Goal: Task Accomplishment & Management: Manage account settings

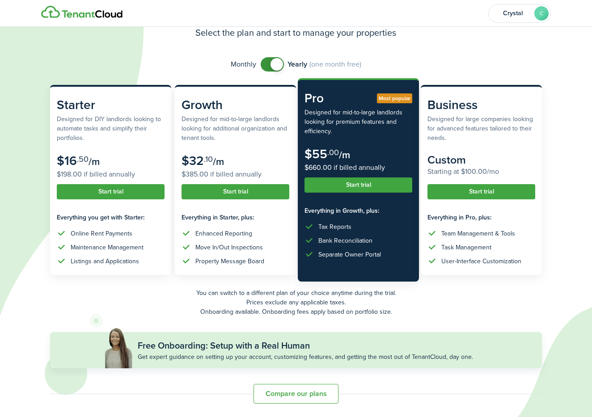
scroll to position [43, 0]
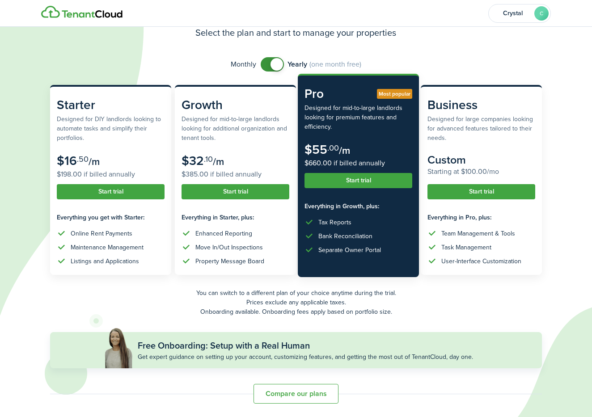
click at [368, 182] on button "Start trial" at bounding box center [359, 180] width 108 height 15
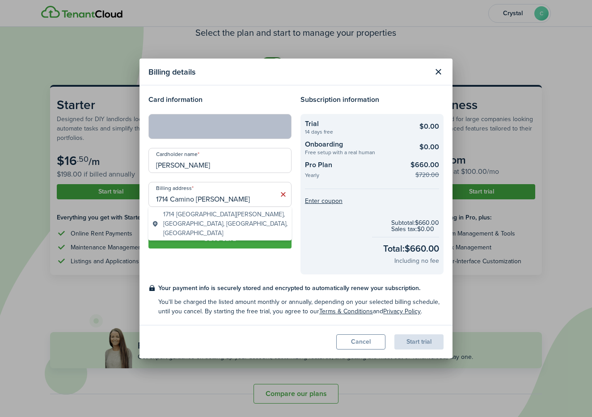
click at [226, 272] on div "Card information Cardholder name [PERSON_NAME] Billing address [STREET_ADDRESS]…" at bounding box center [220, 184] width 152 height 180
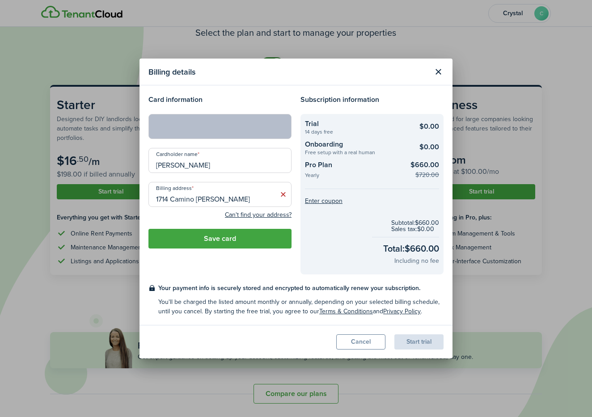
click at [245, 197] on input "1714 Camino [PERSON_NAME]" at bounding box center [220, 194] width 143 height 25
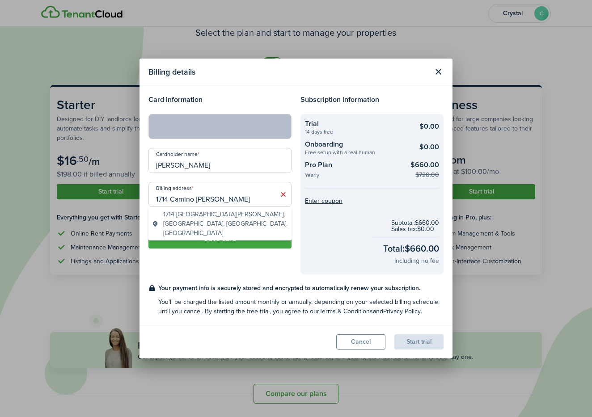
click at [227, 221] on span "1714 [GEOGRAPHIC_DATA][PERSON_NAME], [GEOGRAPHIC_DATA], [GEOGRAPHIC_DATA], [GEO…" at bounding box center [225, 224] width 125 height 28
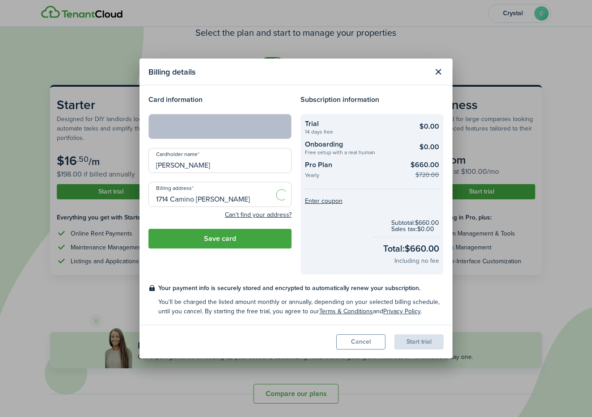
type input "[STREET_ADDRESS][PERSON_NAME]"
click at [223, 244] on button "Save card" at bounding box center [220, 239] width 143 height 20
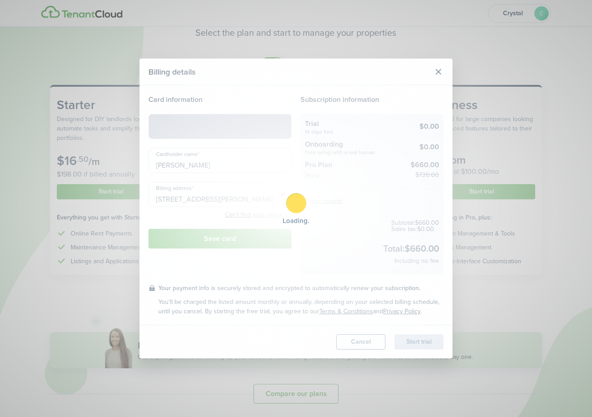
click at [439, 71] on div "Loading" at bounding box center [296, 208] width 592 height 417
click at [304, 204] on div at bounding box center [296, 203] width 20 height 20
click at [268, 235] on div "Loading" at bounding box center [296, 208] width 592 height 417
click at [368, 347] on div "Loading" at bounding box center [296, 208] width 592 height 417
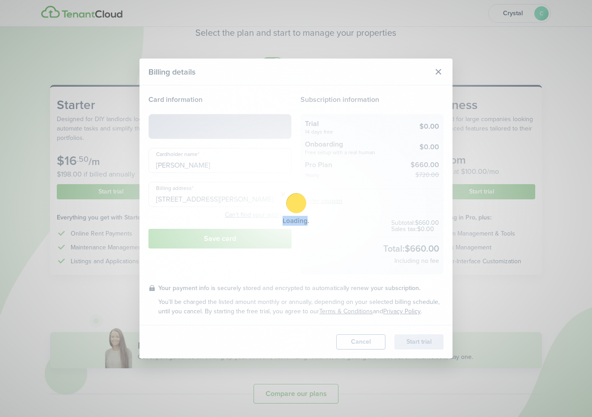
click at [368, 347] on div "Loading" at bounding box center [296, 208] width 592 height 417
click at [0, 0] on div at bounding box center [0, 0] width 0 height 0
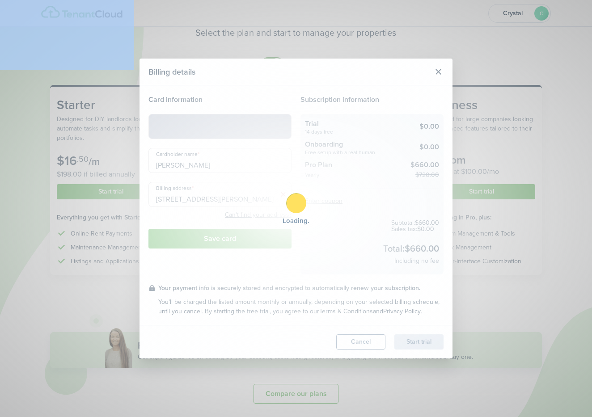
click at [368, 347] on div at bounding box center [296, 208] width 592 height 417
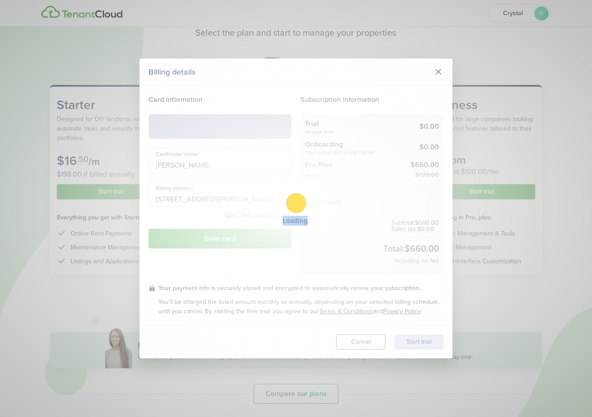
click at [368, 347] on div "Loading" at bounding box center [296, 208] width 592 height 417
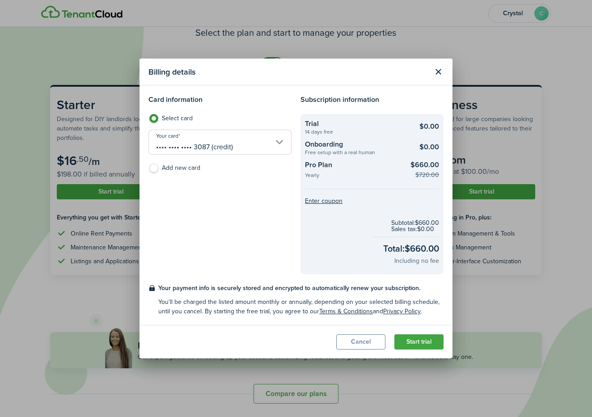
click at [362, 343] on button "Cancel" at bounding box center [360, 342] width 49 height 15
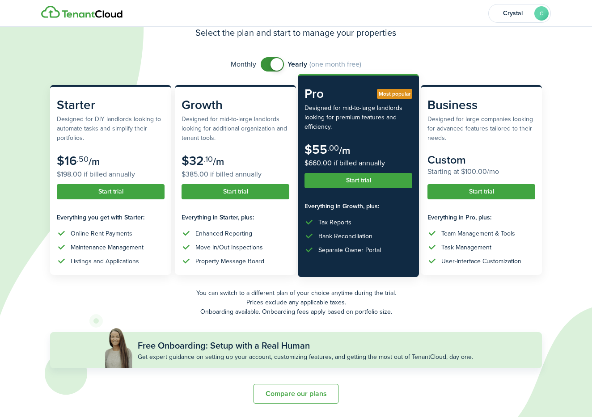
click at [370, 178] on button "Start trial" at bounding box center [359, 180] width 108 height 15
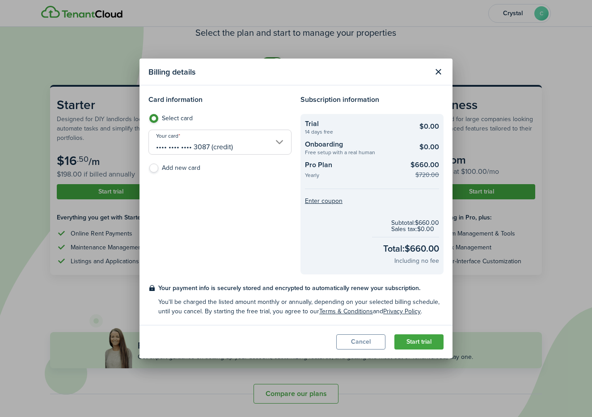
click at [275, 140] on input "•••• •••• •••• 3087 (credit)" at bounding box center [220, 142] width 143 height 25
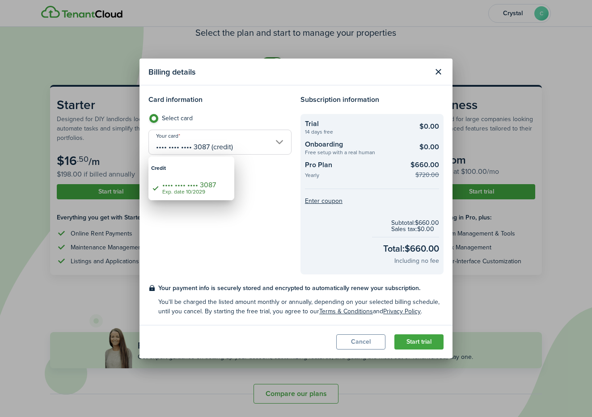
click at [265, 178] on div at bounding box center [295, 208] width 735 height 561
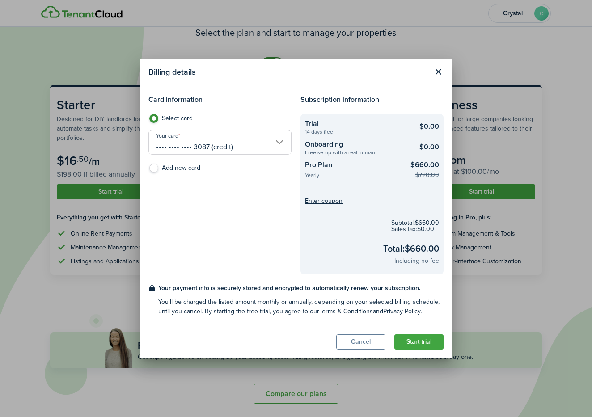
drag, startPoint x: 237, startPoint y: 148, endPoint x: 148, endPoint y: 148, distance: 89.5
click at [148, 148] on div "Card information Select card Your card •••• •••• •••• 3087 (credit) Add new card" at bounding box center [220, 184] width 152 height 180
click at [154, 169] on label "Add new card" at bounding box center [220, 170] width 143 height 13
radio input "false"
radio input "true"
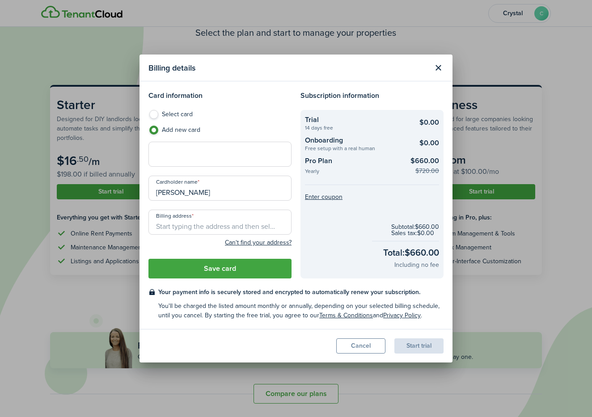
click at [258, 108] on div "Card information Select card Add new card Cardholder name Crystal Carrasco Bill…" at bounding box center [220, 184] width 152 height 188
click at [434, 72] on button "Close modal" at bounding box center [438, 67] width 15 height 15
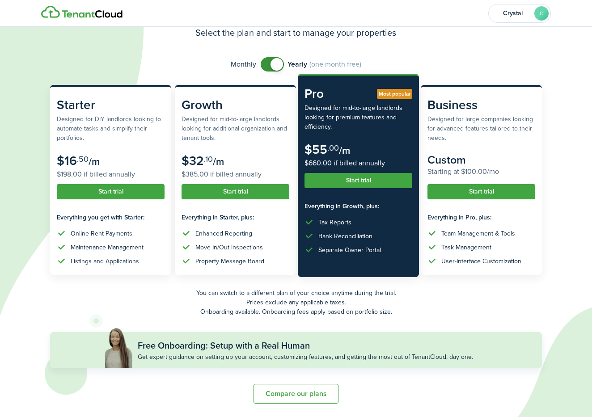
click at [350, 185] on button "Start trial" at bounding box center [359, 180] width 108 height 15
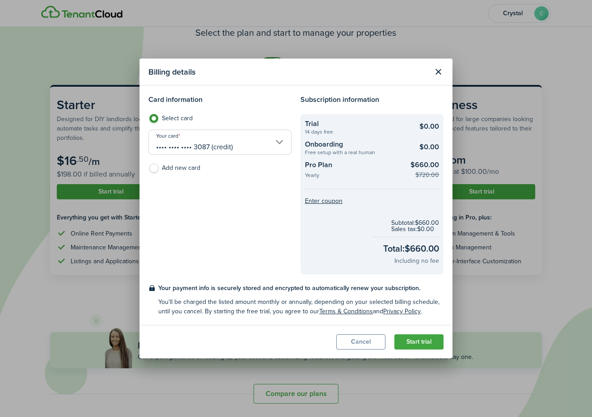
click at [282, 143] on input "•••• •••• •••• 3087 (credit)" at bounding box center [220, 142] width 143 height 25
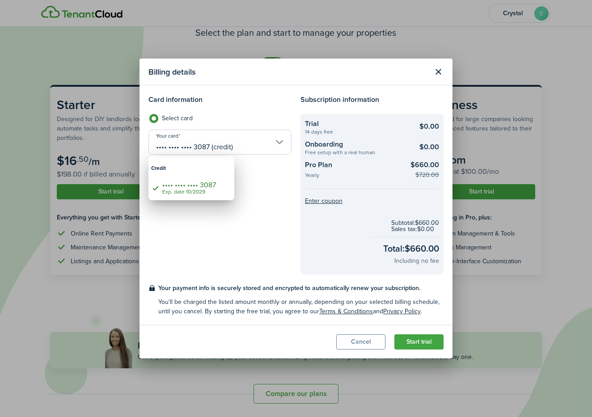
click at [251, 190] on div at bounding box center [295, 208] width 735 height 561
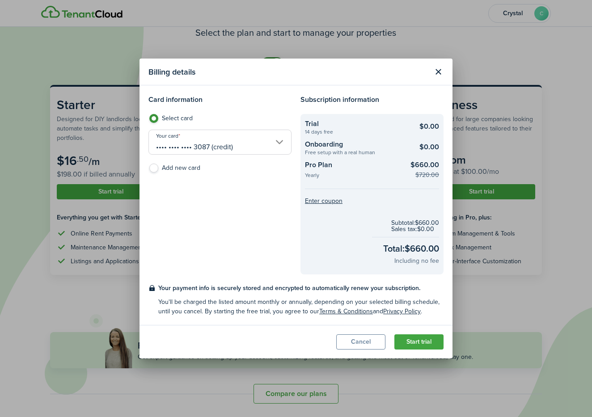
click at [166, 172] on label "Add new card" at bounding box center [220, 170] width 143 height 13
radio input "false"
radio input "true"
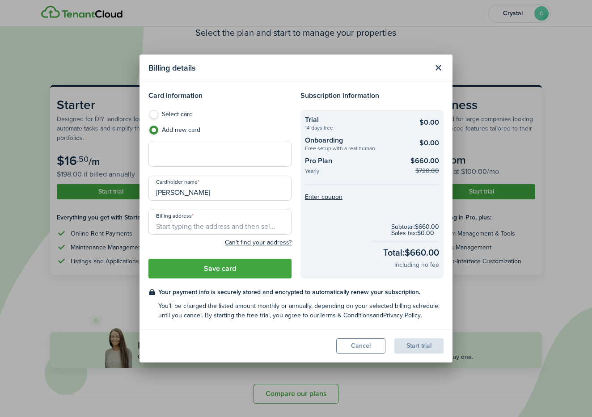
click at [283, 109] on div "Card information Select card Add new card Cardholder name Crystal Carrasco Bill…" at bounding box center [220, 184] width 152 height 188
click at [200, 145] on div at bounding box center [220, 154] width 143 height 25
click at [257, 92] on h4 "Card information" at bounding box center [220, 95] width 143 height 11
click at [440, 66] on button "Close modal" at bounding box center [438, 67] width 15 height 15
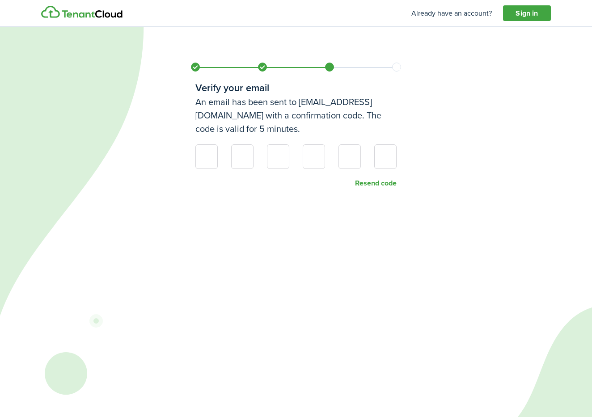
click at [424, 223] on div "Verify your email An email has been sent to crystal@nmhomegirls.com with a conf…" at bounding box center [296, 208] width 592 height 417
click at [375, 183] on button "Resend code" at bounding box center [376, 183] width 42 height 8
click at [212, 159] on input at bounding box center [207, 157] width 22 height 25
type input "5"
type input "2"
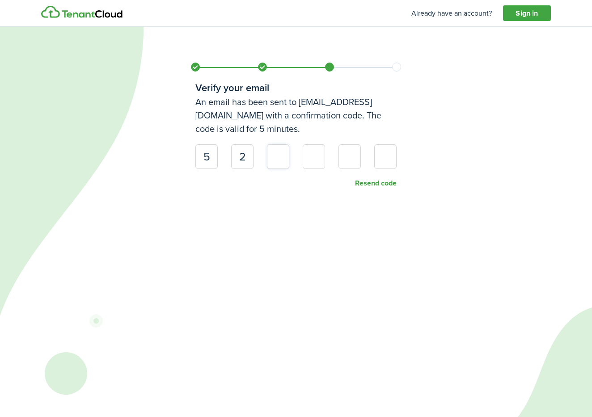
type input "2"
type input "6"
type input "9"
type input "7"
click at [371, 184] on button "Resend code" at bounding box center [376, 183] width 42 height 8
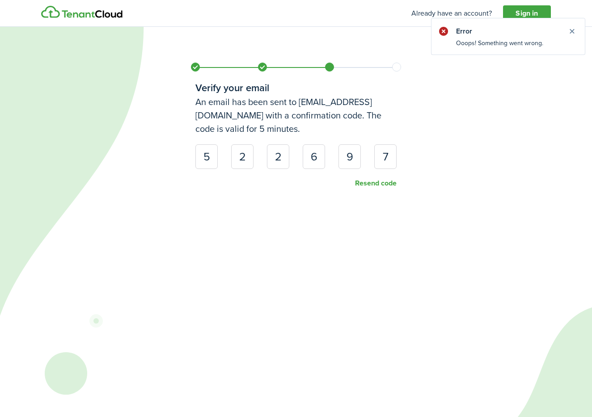
click at [371, 184] on button "Resend code" at bounding box center [376, 183] width 42 height 8
click at [396, 228] on div "Verify your email An email has been sent to crystal@nmhomegirls.com with a conf…" at bounding box center [296, 204] width 215 height 408
click at [382, 189] on div "Verify your email An email has been sent to crystal@nmhomegirls.com with a conf…" at bounding box center [296, 103] width 215 height 207
click at [378, 183] on button "Resend code" at bounding box center [376, 183] width 42 height 8
click at [574, 31] on button "Close notify" at bounding box center [572, 31] width 13 height 13
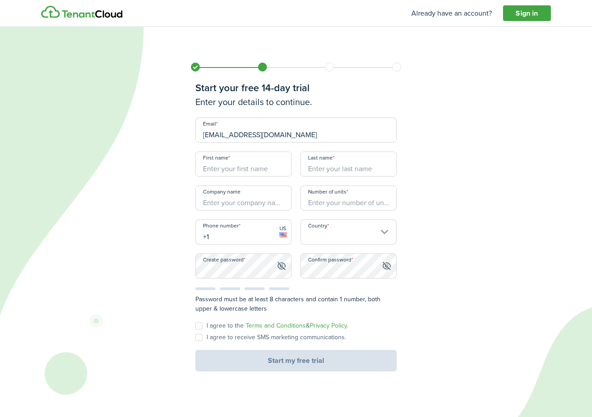
click at [194, 325] on div "I agree to the Terms and Conditions & Privacy Policy. I agree to receive SMS ma…" at bounding box center [296, 337] width 210 height 28
click at [201, 327] on label "I agree to the Terms and Conditions & Privacy Policy." at bounding box center [272, 326] width 153 height 7
click at [196, 327] on input "I agree to the Terms and Conditions & Privacy Policy." at bounding box center [195, 326] width 0 height 0
checkbox input "true"
click at [197, 335] on label "I agree to receive SMS marketing communications." at bounding box center [271, 337] width 151 height 7
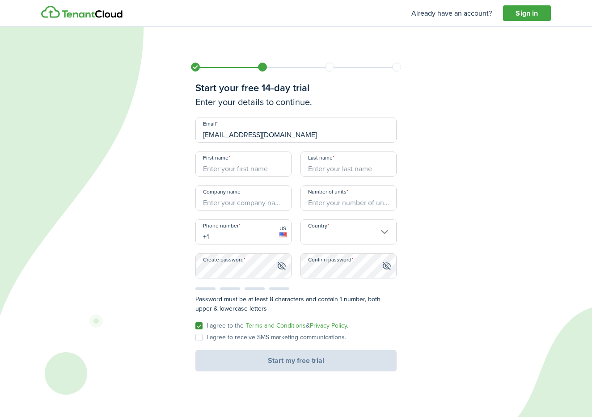
click at [196, 338] on input "I agree to receive SMS marketing communications." at bounding box center [195, 338] width 0 height 0
checkbox input "true"
type input "Crystal"
type input "[PERSON_NAME]"
type input "NMHG dba NM Homegirls Team"
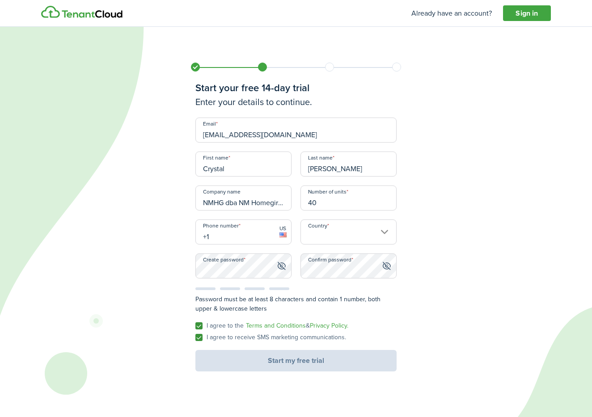
type input "40"
type input "+505 2801701"
click at [340, 238] on input "Country" at bounding box center [349, 232] width 96 height 25
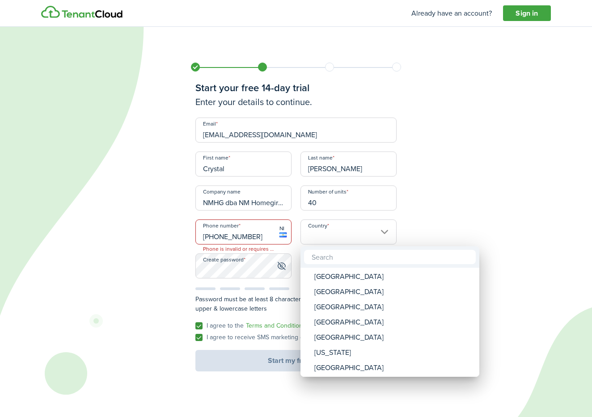
click at [257, 235] on div at bounding box center [295, 208] width 735 height 561
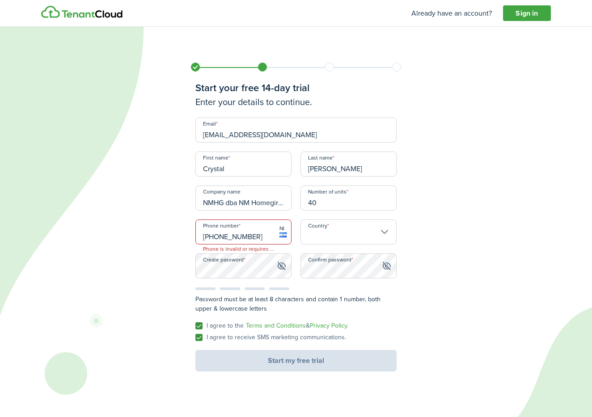
drag, startPoint x: 248, startPoint y: 238, endPoint x: 176, endPoint y: 238, distance: 72.0
click at [176, 238] on div "Start your free 14-day trial Enter your details to continue. Email crystal@nmho…" at bounding box center [296, 208] width 592 height 417
type input "+5"
type input "[PHONE_NUMBER]"
click at [336, 235] on input "Country" at bounding box center [349, 232] width 96 height 25
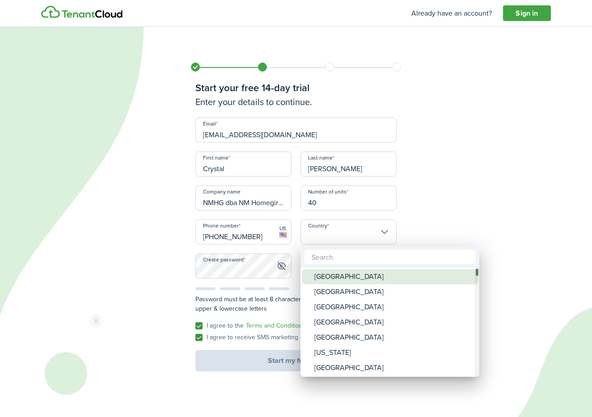
click at [337, 275] on div "[GEOGRAPHIC_DATA]" at bounding box center [394, 276] width 158 height 15
type input "[GEOGRAPHIC_DATA]"
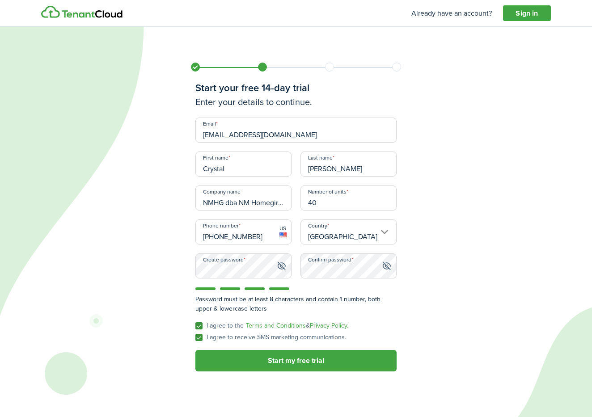
click at [286, 361] on button "Start my free trial" at bounding box center [296, 360] width 201 height 21
click at [574, 29] on button "Close notify" at bounding box center [572, 31] width 13 height 13
click at [276, 361] on button "Start my free trial" at bounding box center [296, 360] width 201 height 21
click at [574, 31] on button "Close notify" at bounding box center [572, 31] width 13 height 13
click at [532, 15] on link "Sign in" at bounding box center [527, 13] width 48 height 16
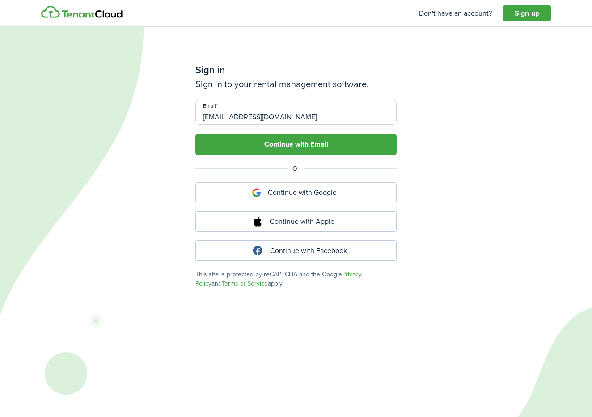
click at [373, 146] on button "Continue with Email" at bounding box center [296, 144] width 201 height 21
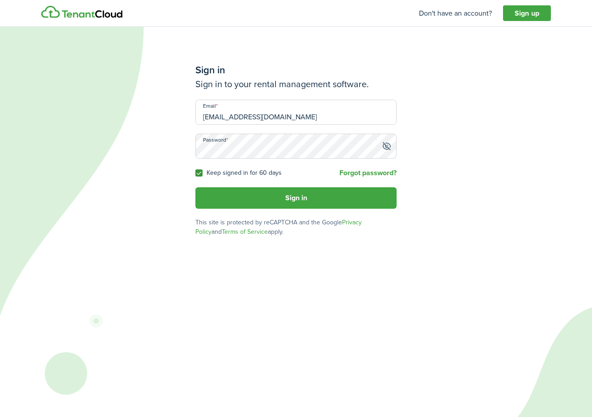
click at [296, 198] on button "Sign in" at bounding box center [296, 197] width 201 height 21
click at [274, 200] on button "Sign in" at bounding box center [296, 197] width 201 height 21
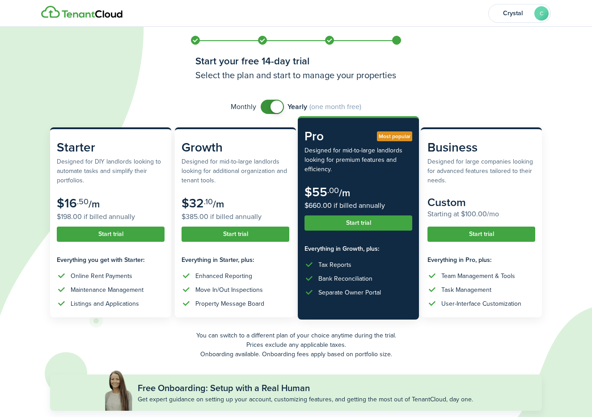
click at [365, 230] on button "Start trial" at bounding box center [359, 223] width 108 height 15
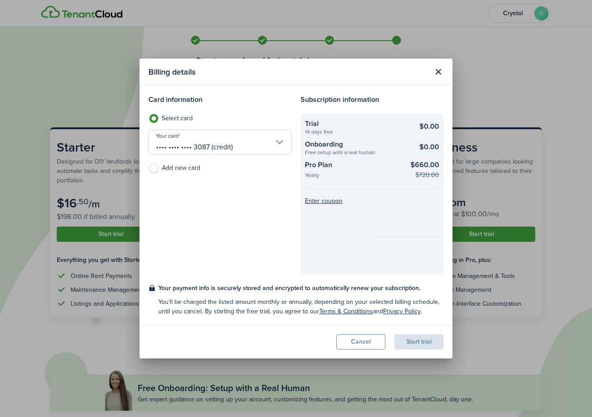
click at [248, 147] on input "•••• •••• •••• 3087 (credit)" at bounding box center [220, 142] width 143 height 25
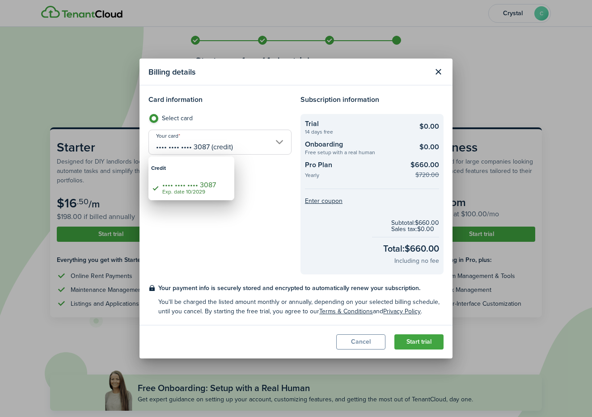
click at [254, 191] on div at bounding box center [295, 208] width 735 height 561
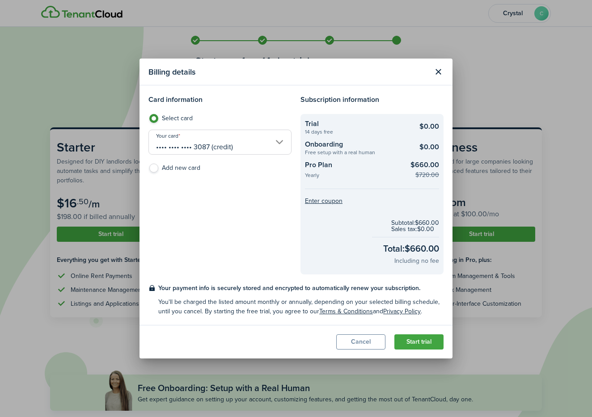
click at [175, 166] on label "Add new card" at bounding box center [220, 170] width 143 height 13
radio input "false"
radio input "true"
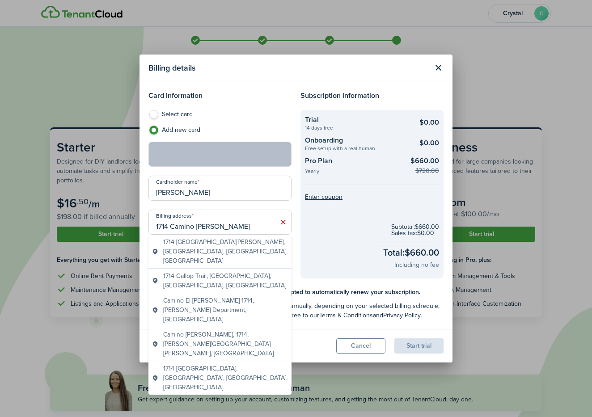
click at [292, 253] on div "Card information Select card Add new card Cardholder name [PERSON_NAME] Billing…" at bounding box center [220, 184] width 152 height 188
click at [242, 224] on input "1714 Camino [PERSON_NAME]" at bounding box center [220, 222] width 143 height 25
click at [223, 249] on span "1714 [GEOGRAPHIC_DATA][PERSON_NAME], [GEOGRAPHIC_DATA], [GEOGRAPHIC_DATA], [GEO…" at bounding box center [225, 252] width 125 height 28
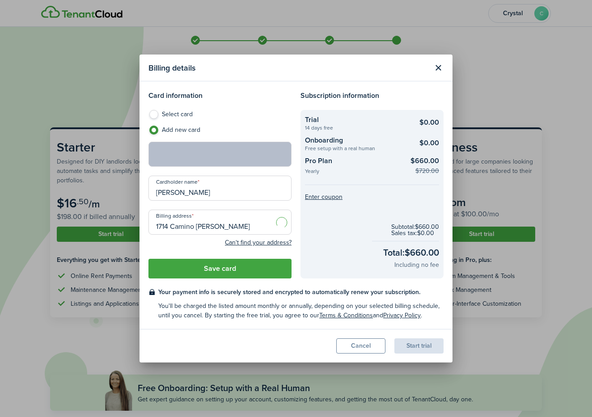
type input "[STREET_ADDRESS][PERSON_NAME]"
click at [256, 268] on button "Save card" at bounding box center [220, 269] width 143 height 20
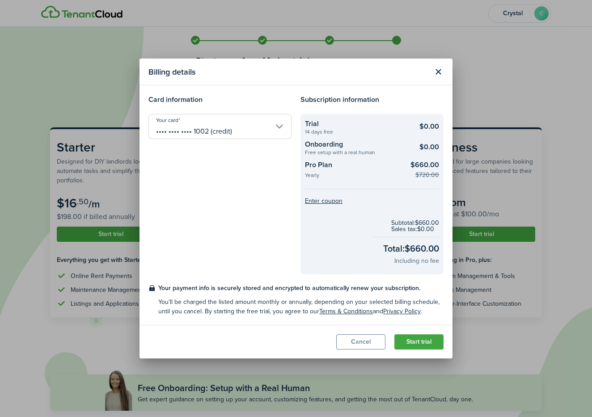
click at [418, 339] on button "Start trial" at bounding box center [419, 342] width 49 height 15
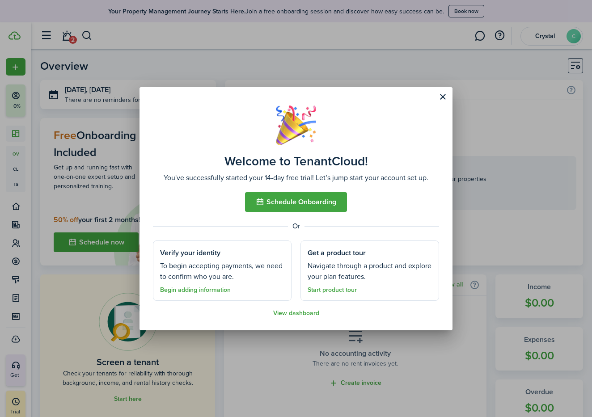
click at [216, 291] on link "Begin adding information" at bounding box center [195, 290] width 71 height 7
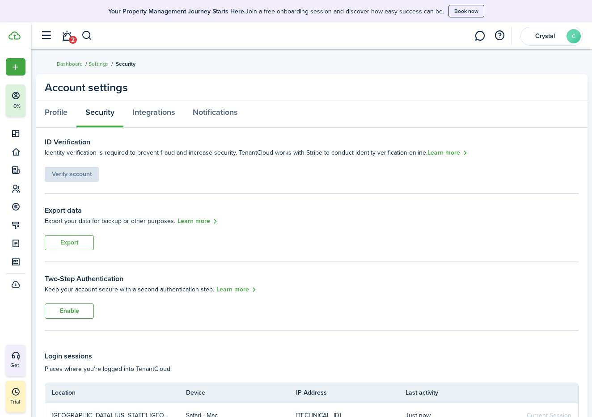
click at [200, 182] on panel-main-body "ID Verification Identity verification is required to prevent fraud and increase…" at bounding box center [312, 293] width 552 height 330
click at [150, 113] on link "Integrations" at bounding box center [153, 114] width 60 height 27
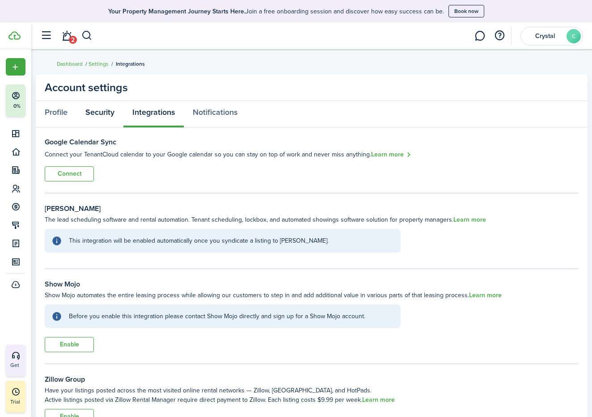
click at [97, 112] on link "Security" at bounding box center [100, 114] width 47 height 27
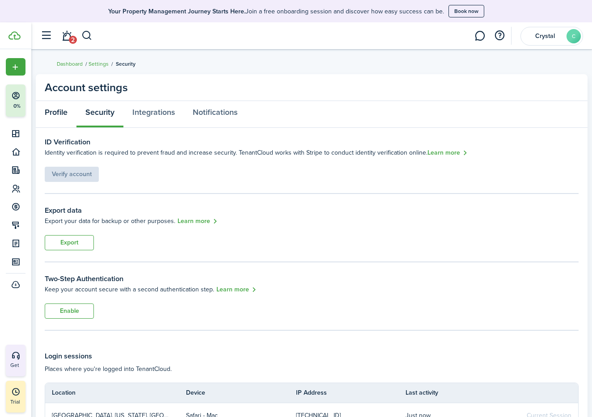
click at [57, 117] on link "Profile" at bounding box center [56, 114] width 41 height 27
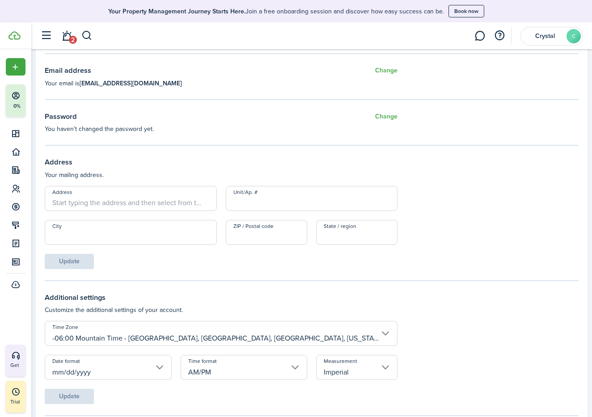
scroll to position [258, 0]
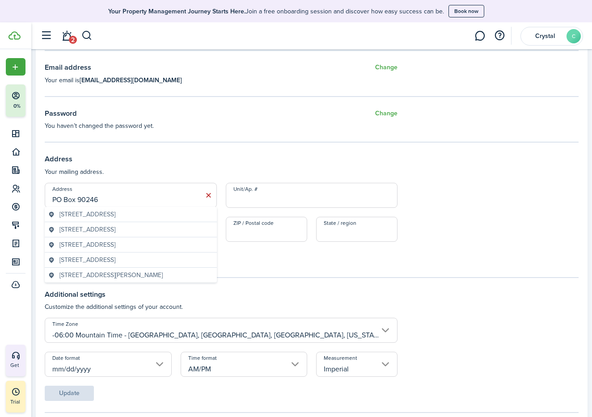
type input "PO Box 90246"
click at [155, 155] on h3 "Address" at bounding box center [312, 159] width 534 height 11
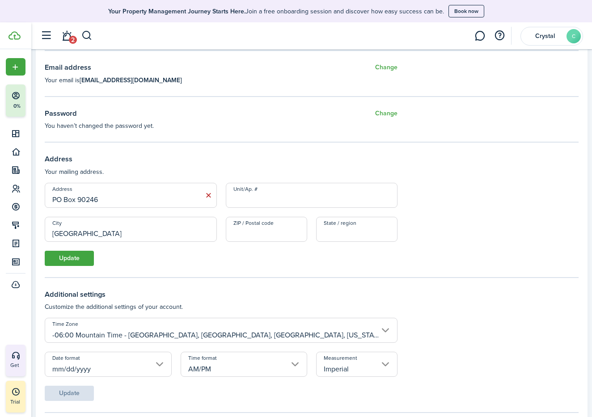
type input "[GEOGRAPHIC_DATA]"
type input "87199"
type input "NM"
click at [245, 254] on form "Address [GEOGRAPHIC_DATA] Unit/Ap. # City [GEOGRAPHIC_DATA] ZIP / Postal code 8…" at bounding box center [312, 224] width 534 height 83
click at [74, 261] on button "Update" at bounding box center [69, 258] width 49 height 15
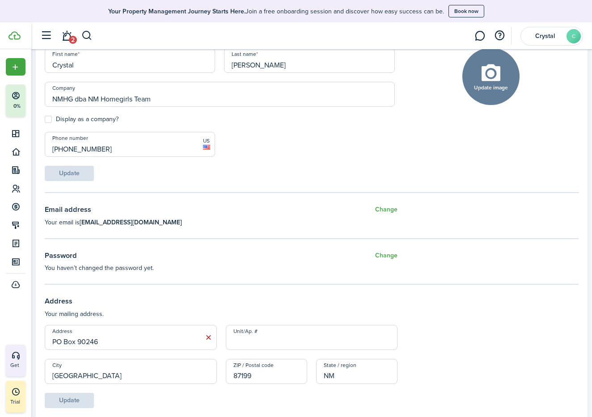
scroll to position [109, 0]
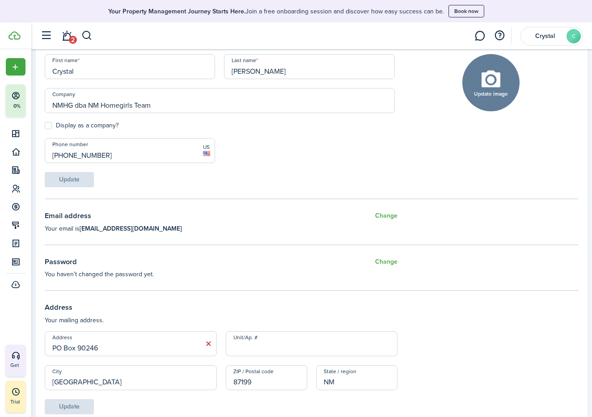
click at [48, 126] on label "Display as a company?" at bounding box center [82, 125] width 74 height 7
click at [45, 126] on input "Display as a company?" at bounding box center [44, 126] width 0 height 0
checkbox input "true"
click at [77, 178] on button "Update" at bounding box center [69, 179] width 49 height 15
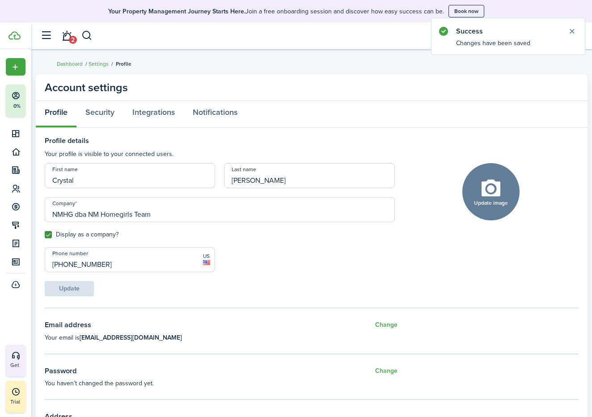
scroll to position [0, 0]
click at [497, 187] on button "Update image" at bounding box center [491, 191] width 57 height 57
click input "Upload file" at bounding box center [0, 0] width 0 height 0
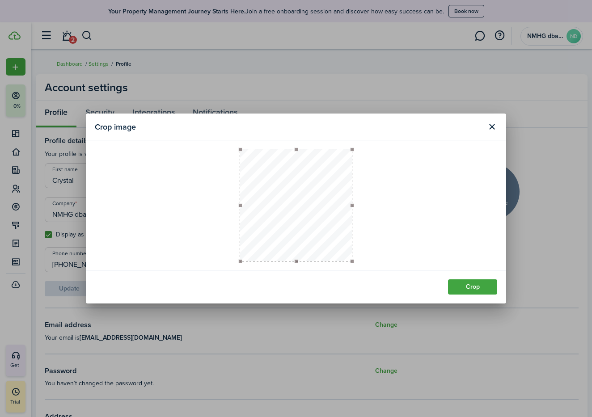
click at [493, 127] on button "Close modal" at bounding box center [492, 126] width 15 height 15
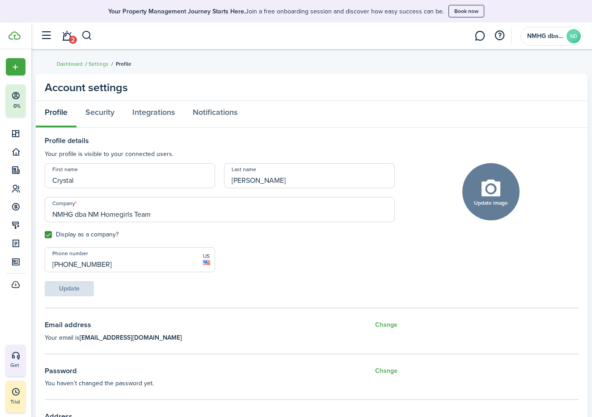
click at [497, 206] on button "Update image" at bounding box center [491, 191] width 57 height 57
click input "Upload file" at bounding box center [0, 0] width 0 height 0
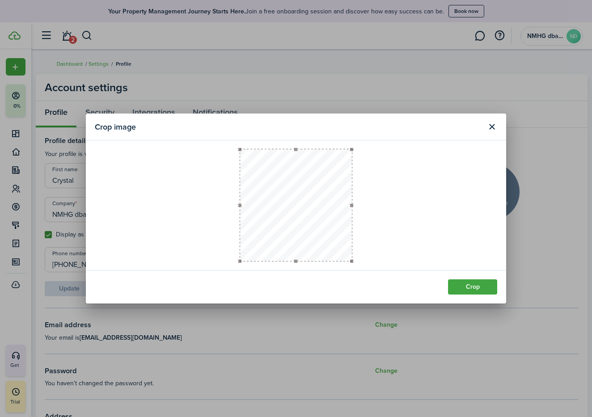
click at [491, 124] on button "Close modal" at bounding box center [492, 126] width 15 height 15
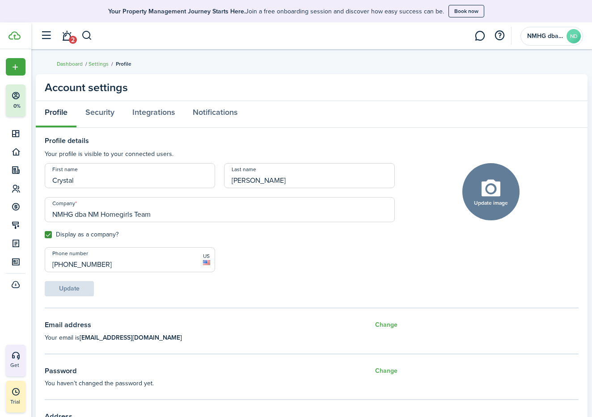
click at [485, 207] on button "Update image" at bounding box center [491, 191] width 57 height 57
click input "Upload file" at bounding box center [0, 0] width 0 height 0
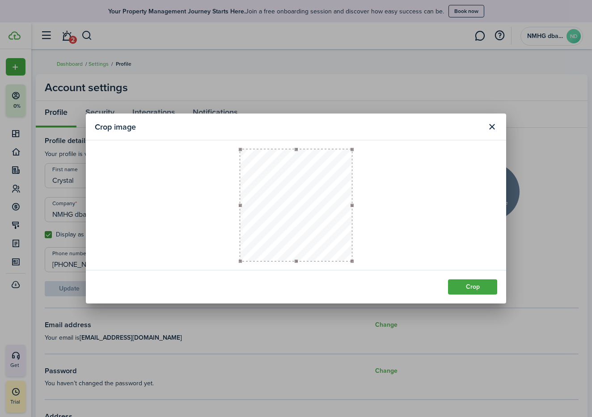
click at [489, 124] on button "Close modal" at bounding box center [492, 126] width 15 height 15
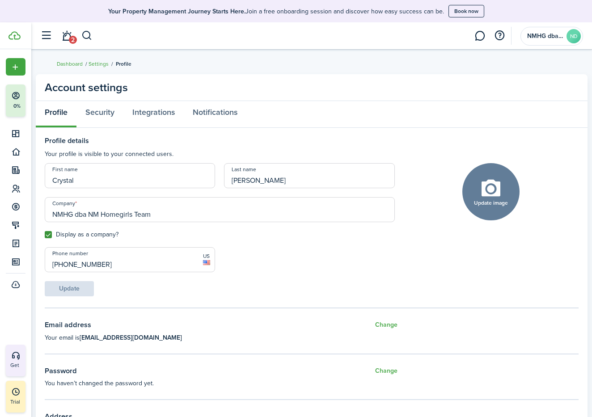
click at [495, 191] on button "Update image" at bounding box center [491, 191] width 57 height 57
click input "Upload file" at bounding box center [0, 0] width 0 height 0
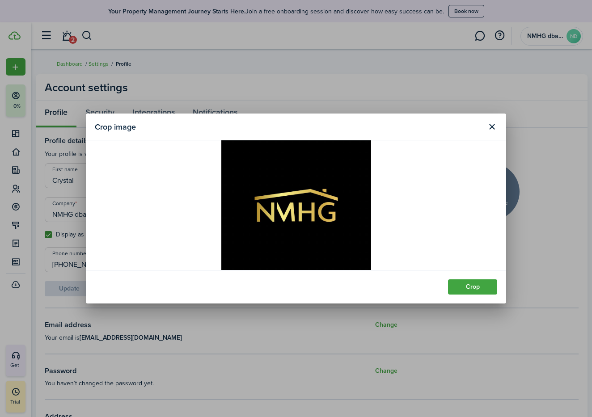
click at [483, 200] on modal-body at bounding box center [296, 205] width 421 height 130
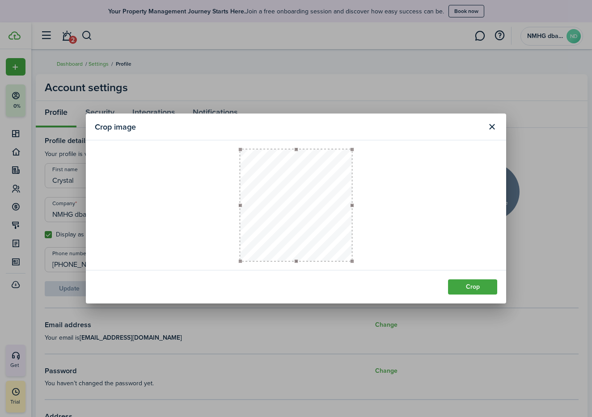
click at [464, 289] on button "Crop" at bounding box center [472, 287] width 49 height 15
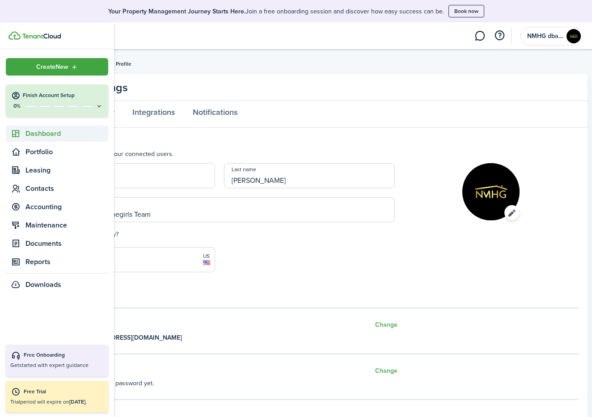
click at [39, 134] on span "Dashboard" at bounding box center [67, 133] width 83 height 11
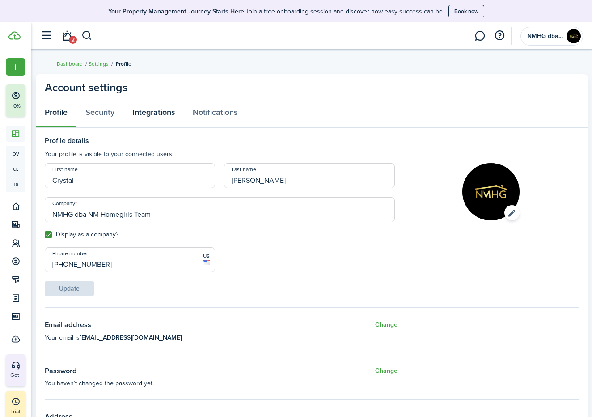
click at [158, 112] on link "Integrations" at bounding box center [153, 114] width 60 height 27
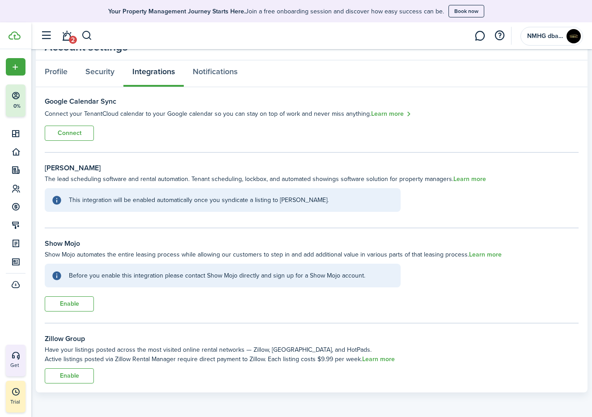
scroll to position [40, 0]
click at [155, 201] on explanation-description "This integration will be enabled automatically once you syndicate a listing to …" at bounding box center [231, 200] width 325 height 9
click at [85, 35] on button "button" at bounding box center [86, 35] width 11 height 15
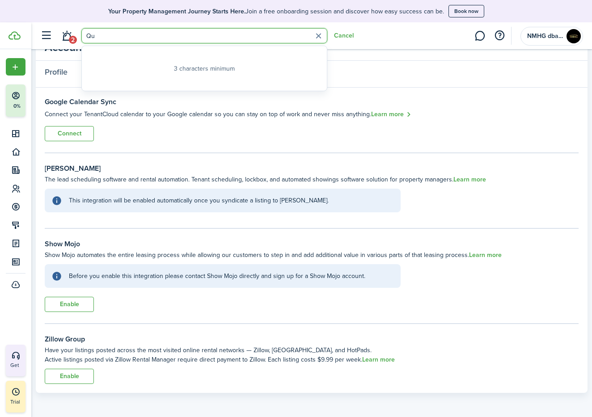
type input "Q"
click at [193, 129] on div "Google Calendar Sync Connect your TenantCloud calendar to your Google calendar …" at bounding box center [312, 119] width 534 height 45
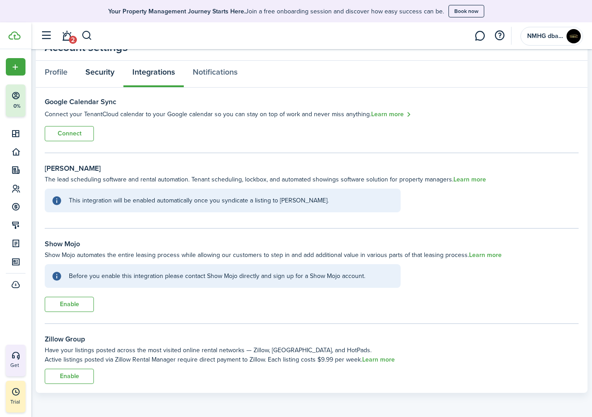
click at [100, 76] on link "Security" at bounding box center [100, 74] width 47 height 27
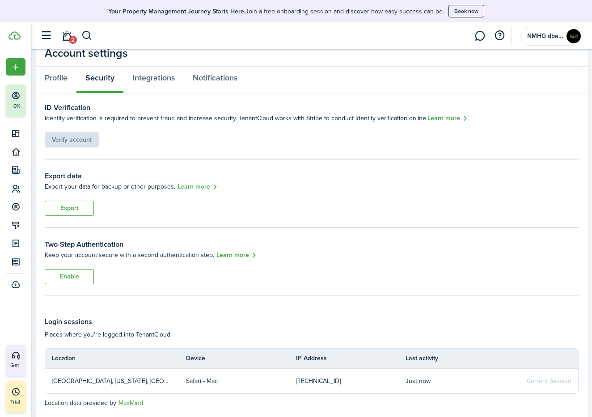
scroll to position [35, 0]
click at [103, 184] on p "Export your data for backup or other purposes." at bounding box center [110, 185] width 131 height 9
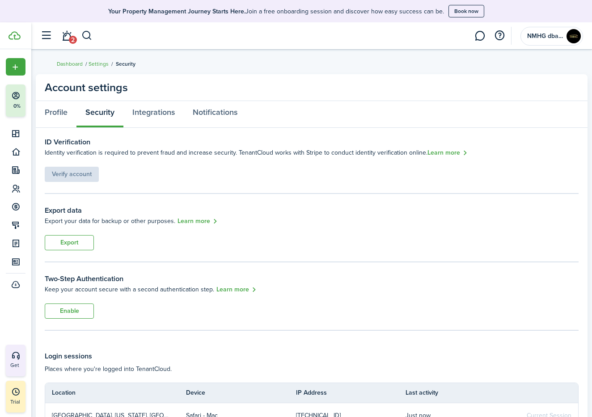
scroll to position [0, 0]
click at [51, 110] on link "Profile" at bounding box center [56, 114] width 41 height 27
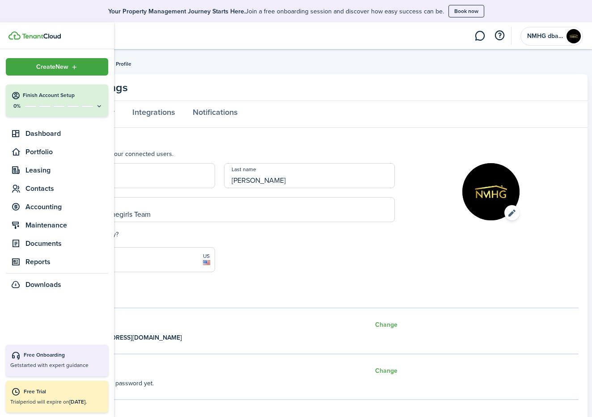
click at [20, 102] on p "0%" at bounding box center [16, 106] width 11 height 8
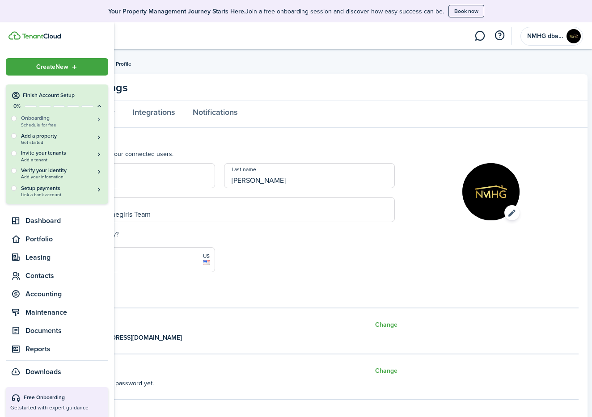
click at [27, 118] on h5 "Onboarding" at bounding box center [62, 119] width 82 height 8
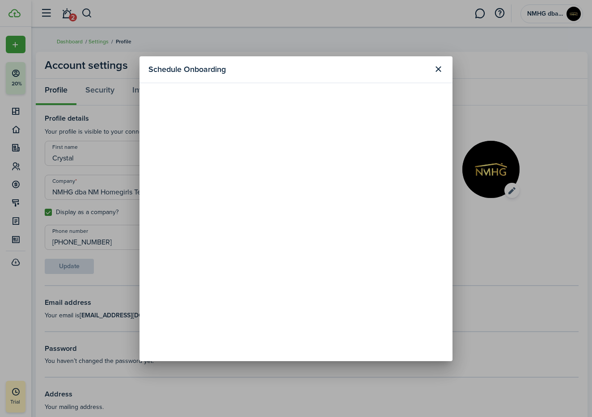
click at [442, 68] on button "Close modal" at bounding box center [438, 69] width 15 height 15
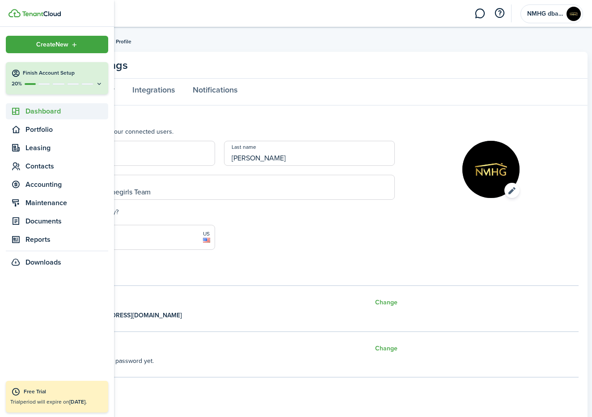
click at [47, 114] on span "Dashboard" at bounding box center [67, 111] width 83 height 11
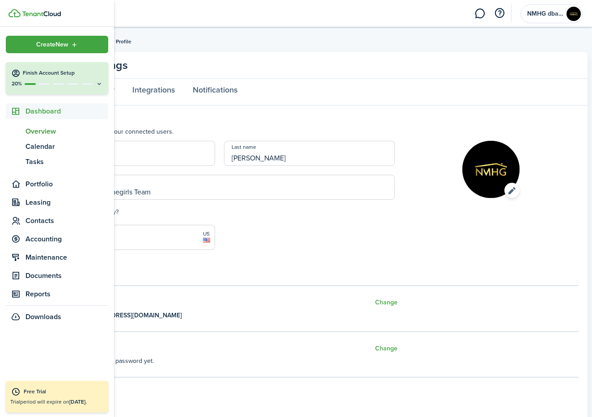
click at [46, 134] on span "Overview" at bounding box center [67, 131] width 83 height 11
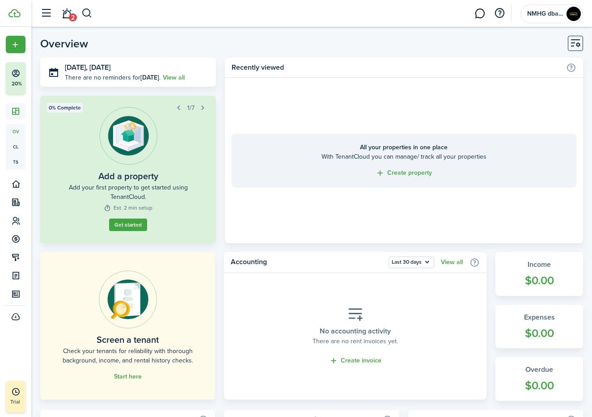
click at [128, 230] on link "Get started" at bounding box center [128, 225] width 38 height 13
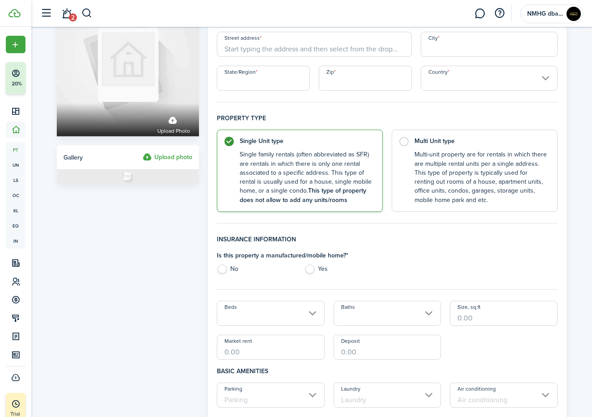
scroll to position [66, 0]
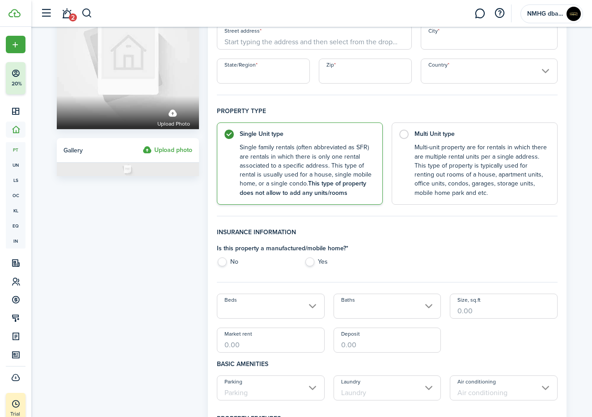
click at [223, 261] on label "No" at bounding box center [256, 264] width 78 height 13
radio input "true"
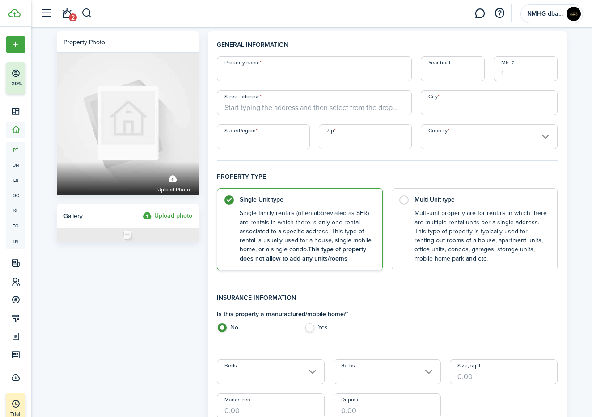
scroll to position [0, 0]
click at [243, 76] on input "Property name" at bounding box center [314, 68] width 195 height 25
type input "2"
type input "205 [GEOGRAPHIC_DATA] SE"
type input "1950"
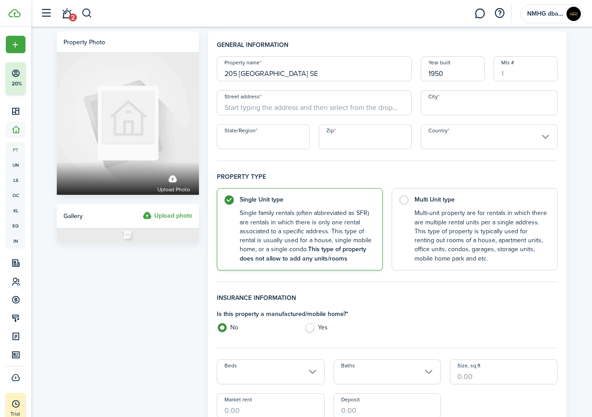
click at [518, 70] on input "Mls #" at bounding box center [526, 68] width 64 height 25
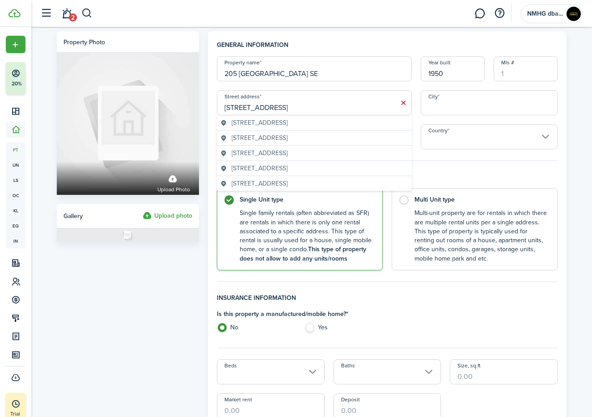
click at [288, 123] on span "[STREET_ADDRESS]" at bounding box center [260, 122] width 56 height 9
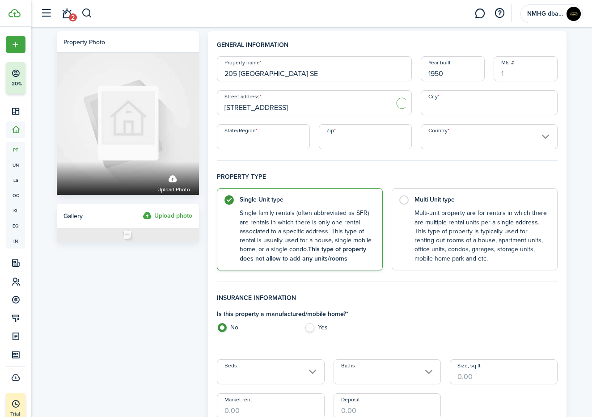
type input "[STREET_ADDRESS][PERSON_NAME]"
type input "[GEOGRAPHIC_DATA]"
type input "NM"
type input "87106"
type input "[GEOGRAPHIC_DATA]"
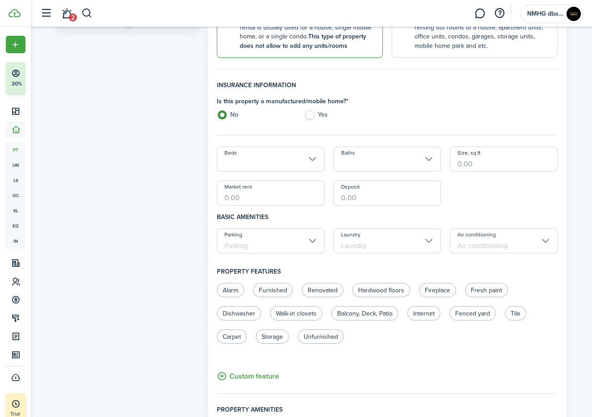
scroll to position [214, 0]
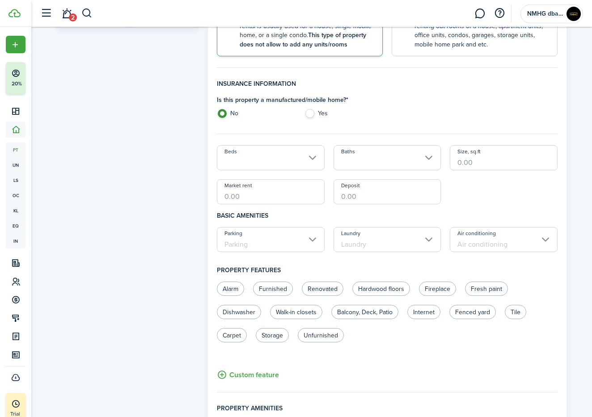
click at [293, 159] on input "Beds" at bounding box center [271, 157] width 108 height 25
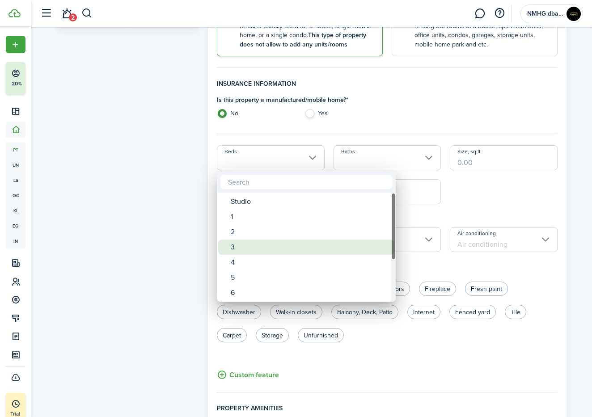
click at [242, 246] on div "3" at bounding box center [310, 247] width 158 height 15
type input "3"
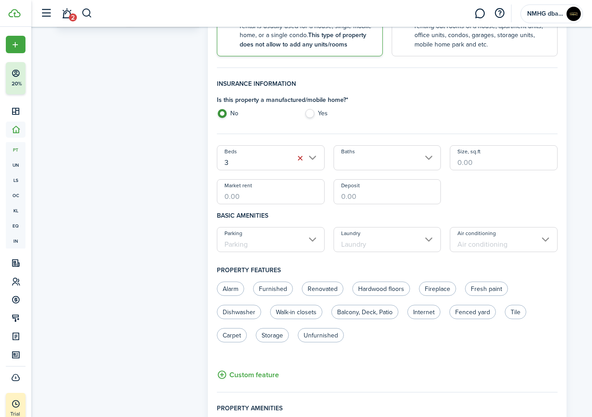
click at [396, 157] on input "Baths" at bounding box center [388, 157] width 108 height 25
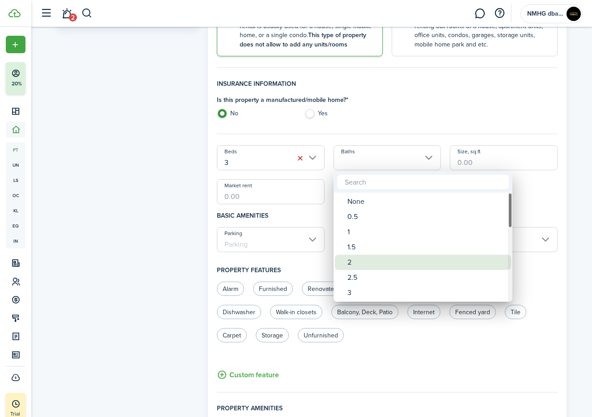
click at [356, 264] on div "2" at bounding box center [427, 262] width 158 height 15
type input "2"
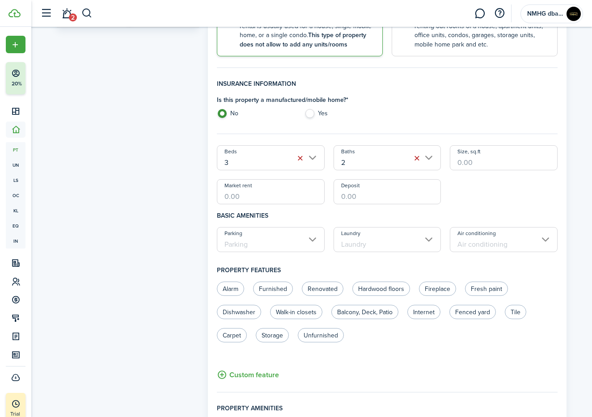
click at [486, 163] on input "Size, sq.ft" at bounding box center [504, 157] width 108 height 25
type input "1,825"
click at [270, 199] on input "Market rent" at bounding box center [271, 191] width 108 height 25
type input "$2,800.00"
click at [369, 194] on input "Deposit" at bounding box center [388, 191] width 108 height 25
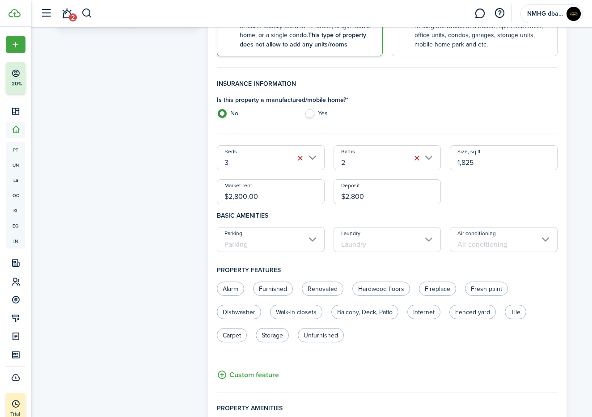
type input "$2,800.00"
click at [276, 252] on div "Parking Laundry Air conditioning" at bounding box center [388, 243] width 350 height 32
click at [272, 245] on input "Parking" at bounding box center [271, 239] width 108 height 25
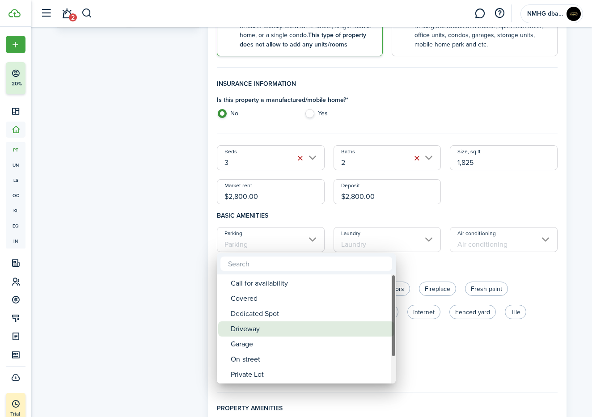
click at [260, 329] on div "Driveway" at bounding box center [310, 329] width 158 height 15
type input "Driveway"
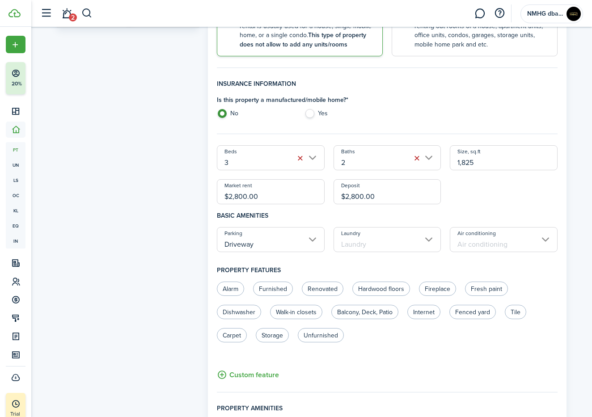
click at [404, 240] on input "Laundry" at bounding box center [388, 239] width 108 height 25
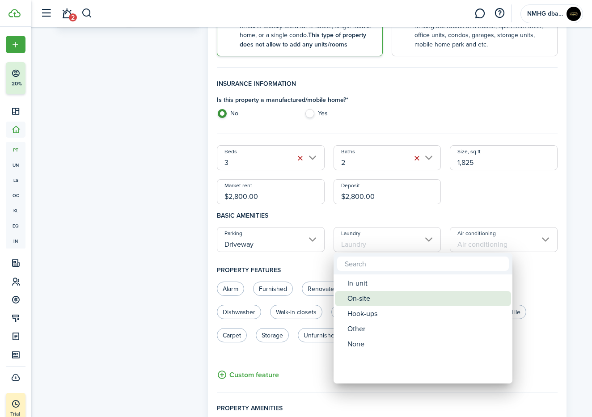
click at [381, 300] on div "On-site" at bounding box center [427, 298] width 158 height 15
type input "On-site"
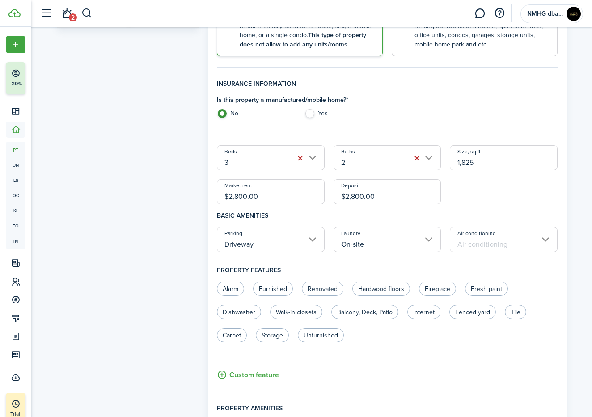
click at [485, 244] on input "Air conditioning" at bounding box center [504, 239] width 108 height 25
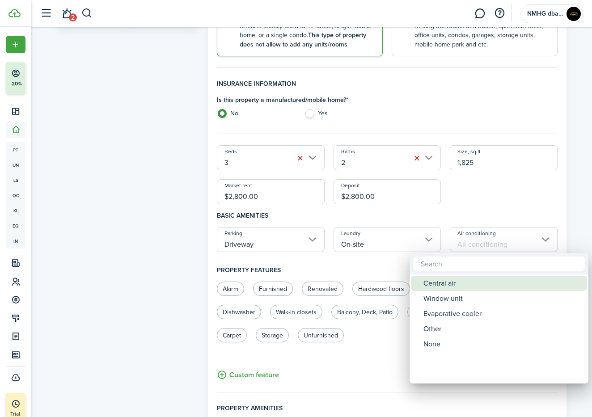
click at [457, 285] on div "Central air" at bounding box center [503, 283] width 158 height 15
type input "Central air"
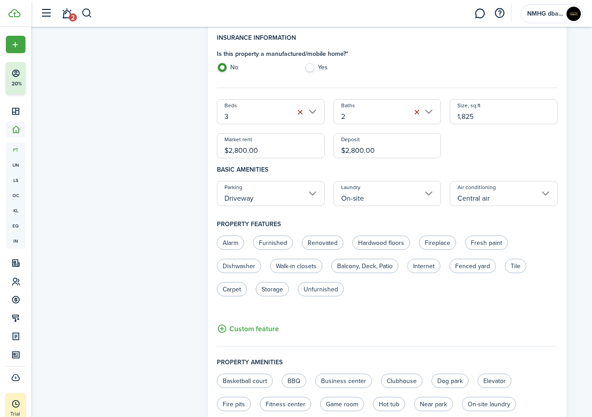
scroll to position [268, 0]
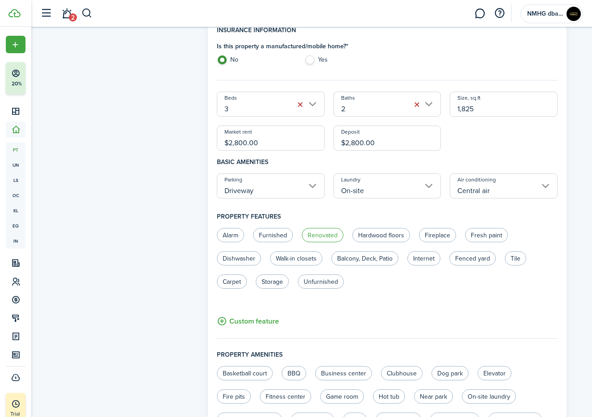
click at [326, 231] on label "Renovated" at bounding box center [323, 235] width 42 height 14
radio input "true"
click at [380, 238] on label "Hardwood floors" at bounding box center [382, 235] width 58 height 14
radio input "true"
click at [446, 236] on label "Fireplace" at bounding box center [437, 235] width 37 height 14
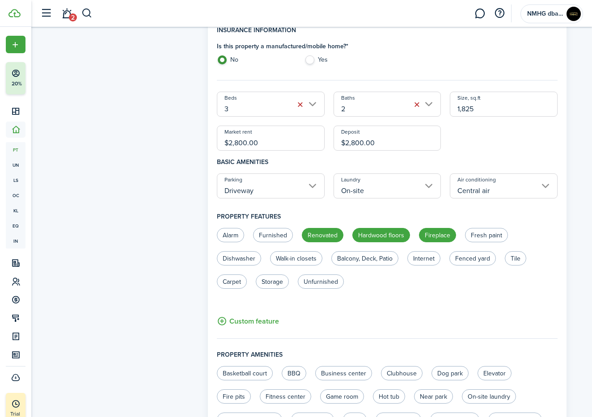
radio input "true"
click at [223, 258] on label "Dishwasher" at bounding box center [239, 258] width 44 height 14
radio input "true"
click at [482, 258] on label "Fenced yard" at bounding box center [473, 258] width 47 height 14
radio input "true"
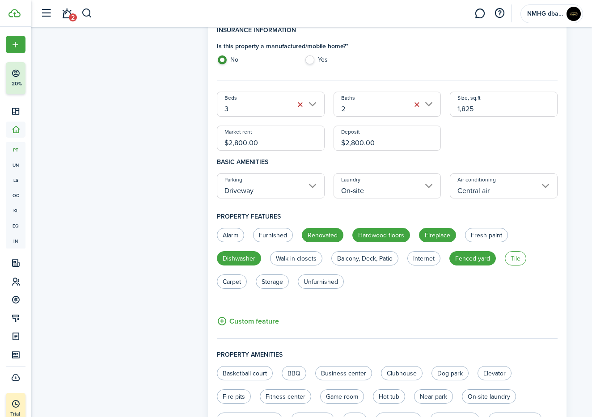
click at [515, 259] on label "Tile" at bounding box center [515, 258] width 21 height 14
radio input "true"
click at [275, 285] on label "Storage" at bounding box center [272, 282] width 33 height 14
radio input "true"
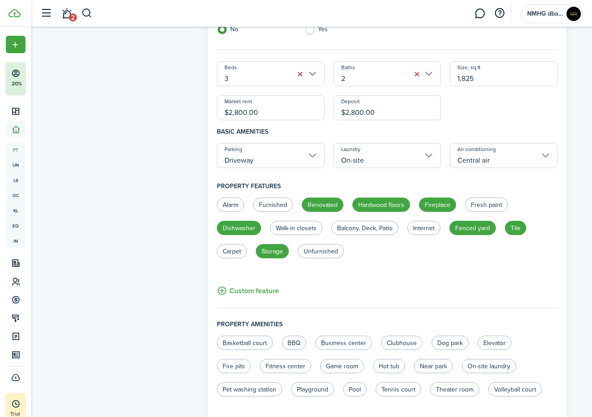
scroll to position [315, 0]
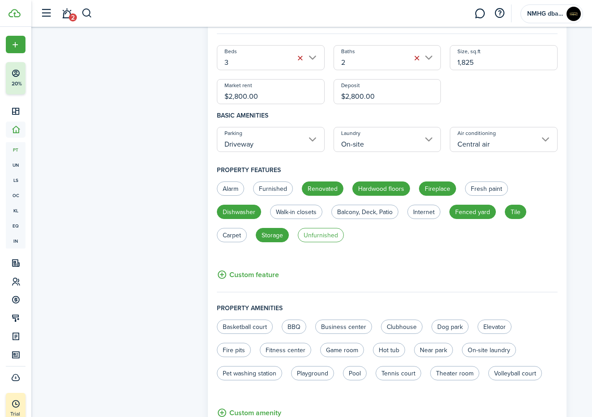
click at [316, 230] on label "Unfurnished" at bounding box center [321, 235] width 46 height 14
radio input "true"
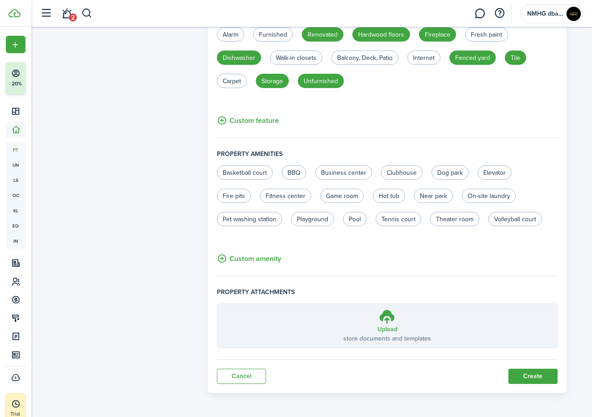
scroll to position [468, 0]
click at [538, 378] on button "Create" at bounding box center [533, 377] width 49 height 15
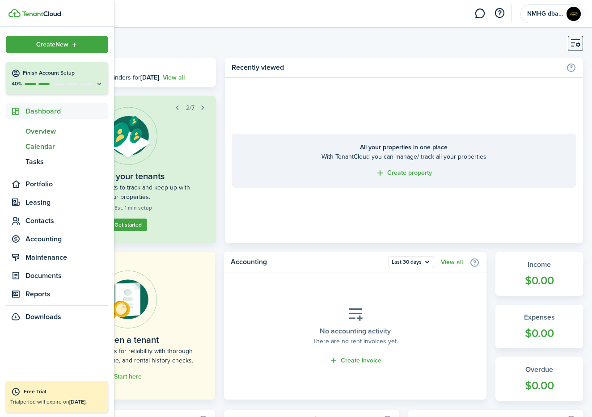
click at [52, 149] on span "Calendar" at bounding box center [67, 146] width 83 height 11
click at [51, 146] on span "Calendar" at bounding box center [67, 146] width 83 height 11
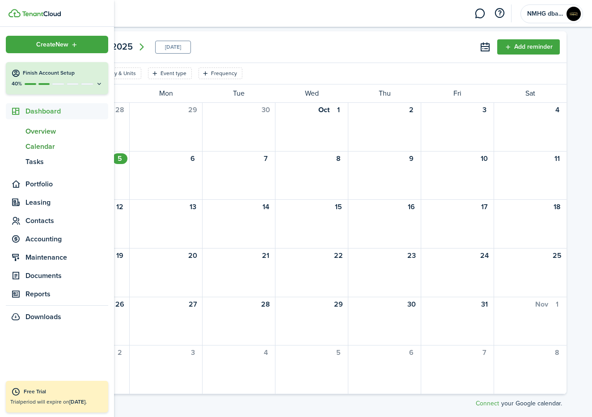
click at [39, 132] on span "Overview" at bounding box center [67, 131] width 83 height 11
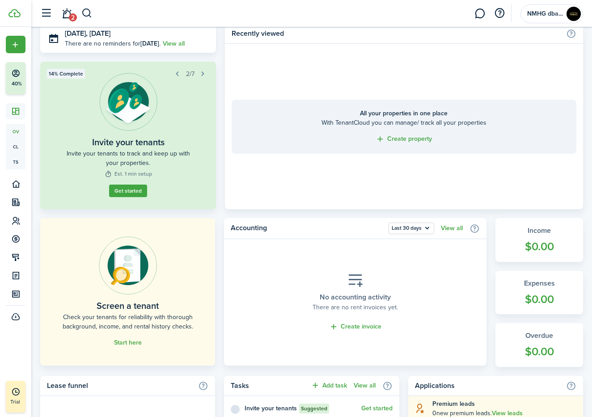
scroll to position [48, 0]
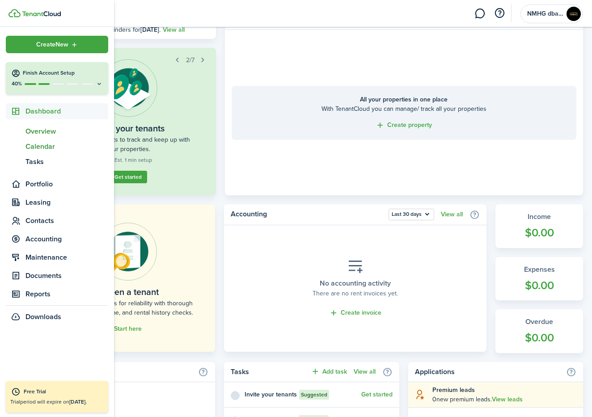
click at [40, 145] on span "Calendar" at bounding box center [67, 146] width 83 height 11
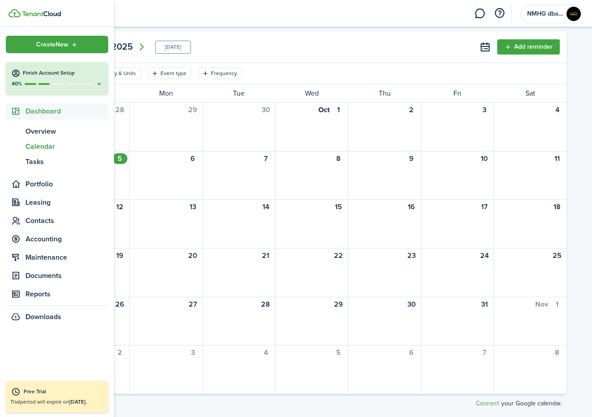
click at [16, 77] on icon at bounding box center [15, 73] width 9 height 9
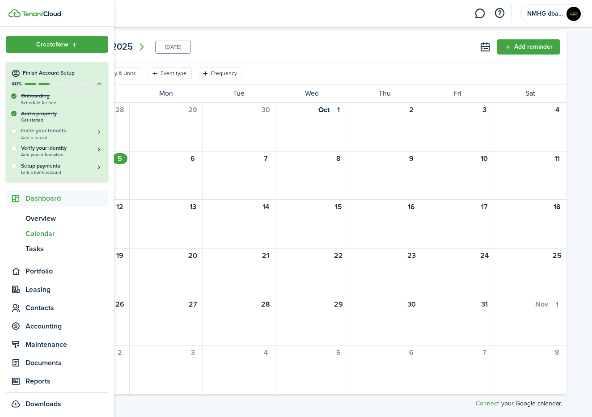
click at [31, 131] on h5 "Invite your tenants" at bounding box center [62, 131] width 82 height 8
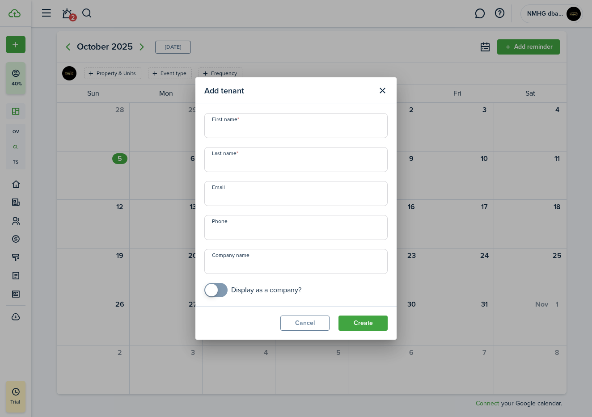
click at [311, 323] on button "Cancel" at bounding box center [305, 323] width 49 height 15
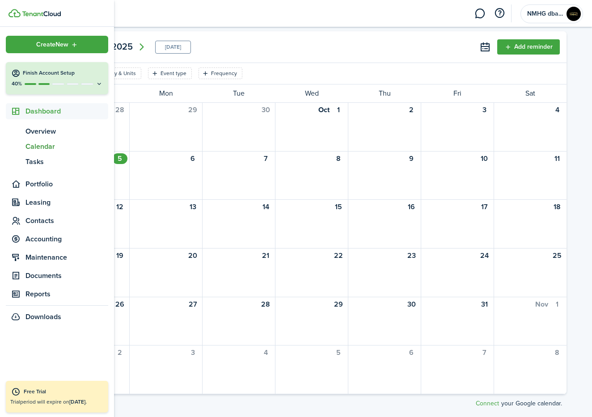
click at [14, 88] on button "Finish Account Setup 40%" at bounding box center [57, 78] width 102 height 32
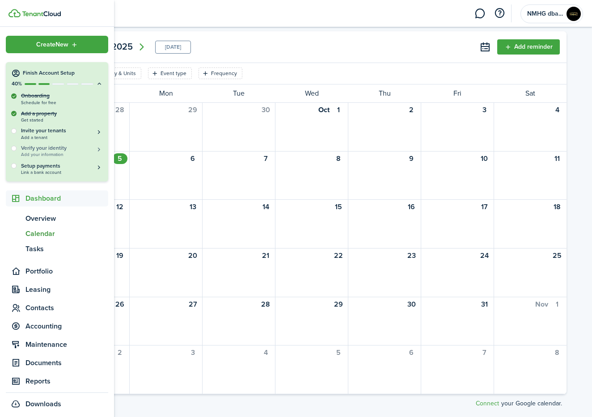
click at [51, 152] on span "Add your information" at bounding box center [62, 154] width 82 height 5
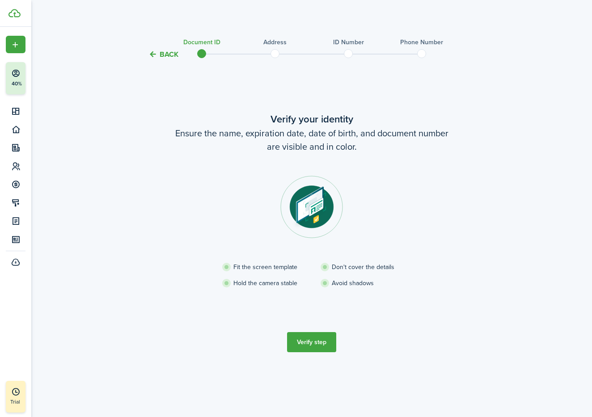
click at [323, 346] on button "Verify step" at bounding box center [311, 342] width 49 height 20
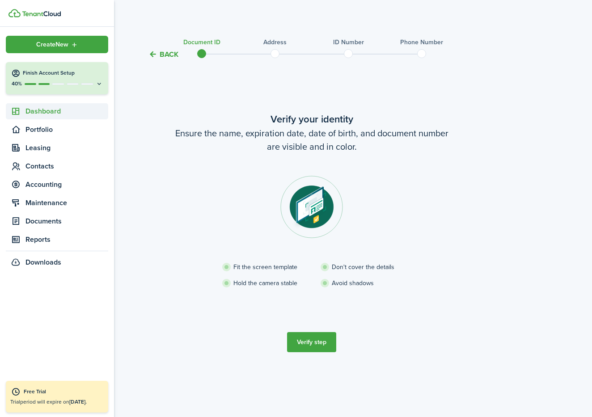
click at [17, 113] on icon at bounding box center [15, 111] width 9 height 9
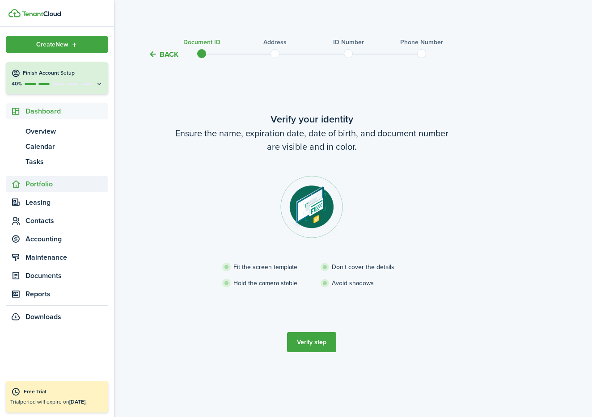
click at [30, 186] on span "Portfolio" at bounding box center [67, 184] width 83 height 11
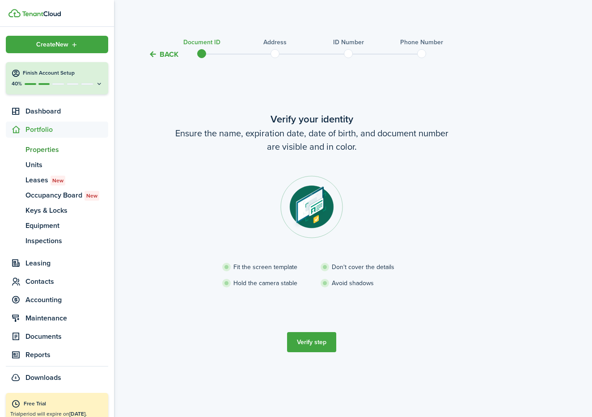
click at [38, 153] on span "Properties" at bounding box center [67, 150] width 83 height 11
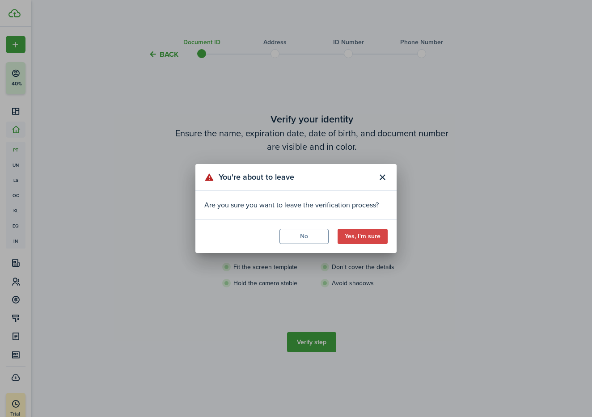
click at [362, 238] on button "Yes, I'm sure" at bounding box center [363, 236] width 50 height 15
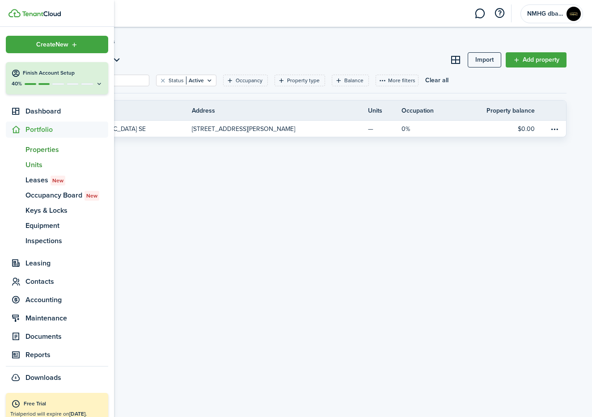
click at [34, 166] on span "Units" at bounding box center [67, 165] width 83 height 11
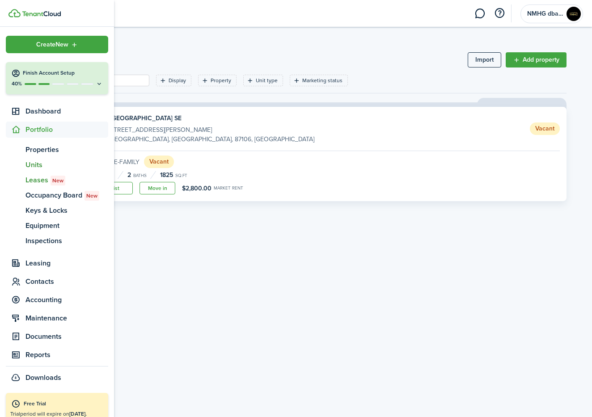
click at [34, 182] on span "Leases New" at bounding box center [67, 180] width 83 height 11
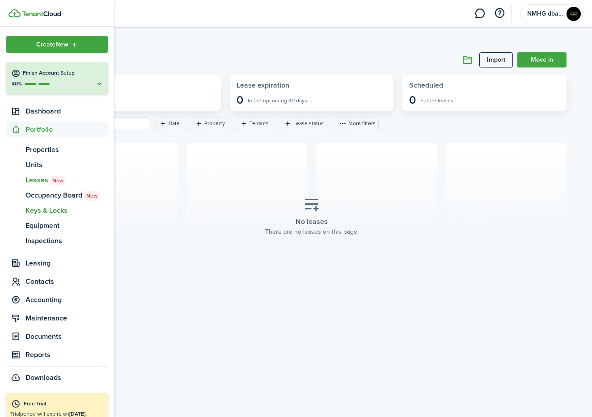
click at [38, 210] on span "Keys & Locks" at bounding box center [67, 210] width 83 height 11
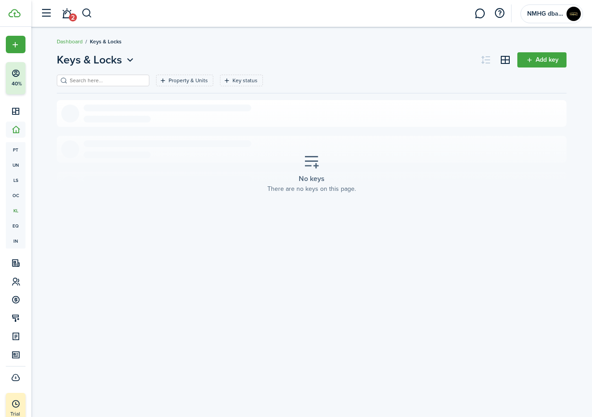
click at [544, 66] on link "Add key" at bounding box center [542, 59] width 49 height 15
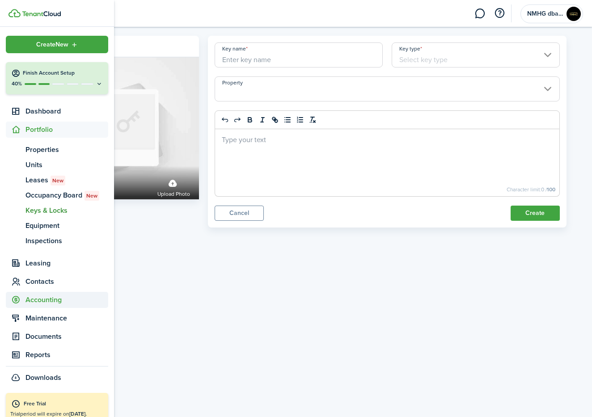
click at [42, 306] on span "Accounting" at bounding box center [57, 300] width 102 height 16
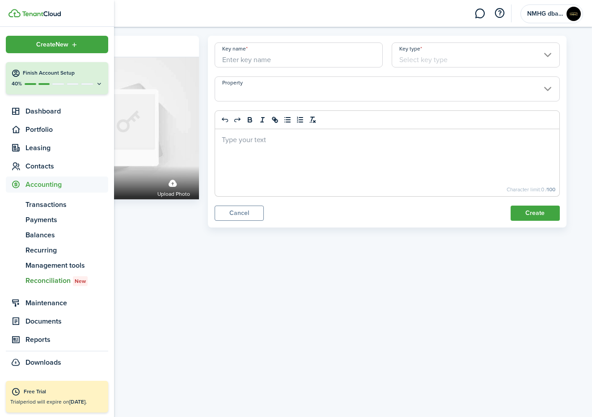
click at [44, 283] on span "Reconciliation New" at bounding box center [67, 281] width 83 height 11
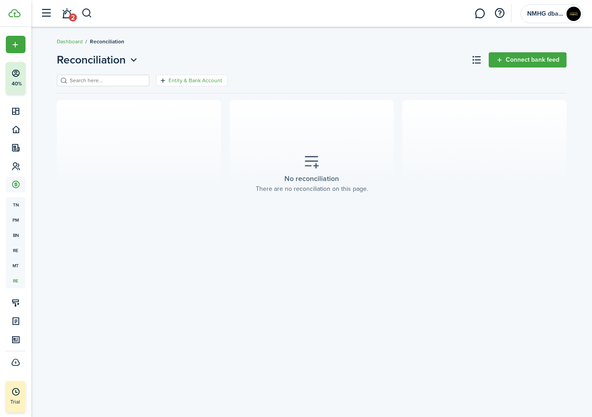
click at [195, 81] on filter-tag-label "Entity & Bank Account" at bounding box center [196, 81] width 54 height 8
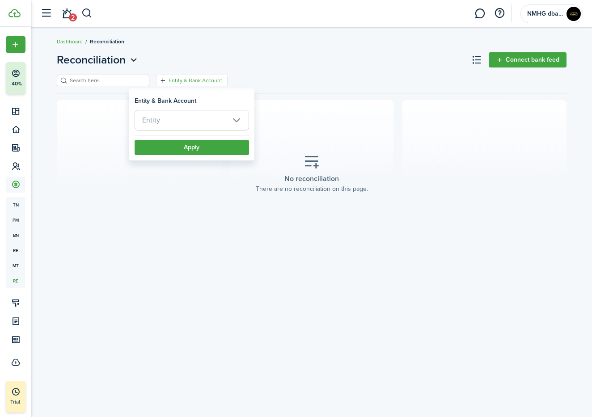
click at [195, 125] on span "Entity" at bounding box center [192, 121] width 114 height 20
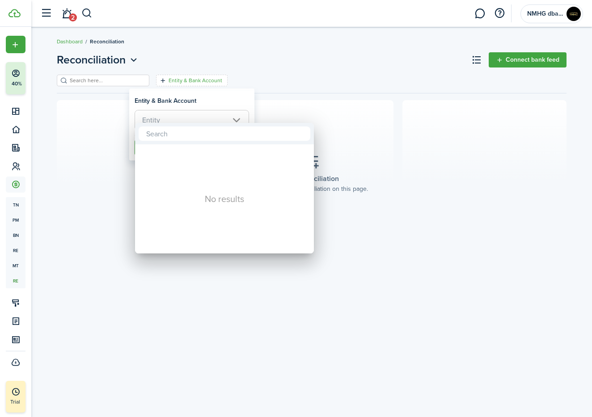
click at [313, 112] on div at bounding box center [295, 208] width 735 height 561
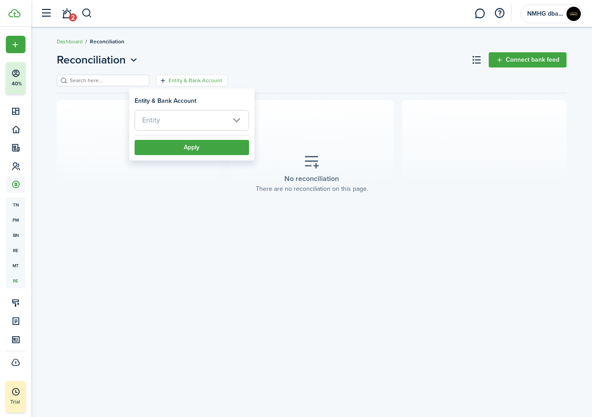
click at [186, 146] on button "Apply" at bounding box center [192, 147] width 115 height 15
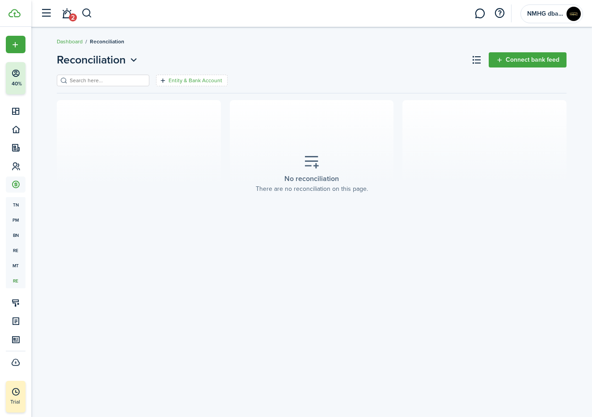
click at [177, 81] on filter-tag-label "Entity & Bank Account" at bounding box center [196, 81] width 54 height 8
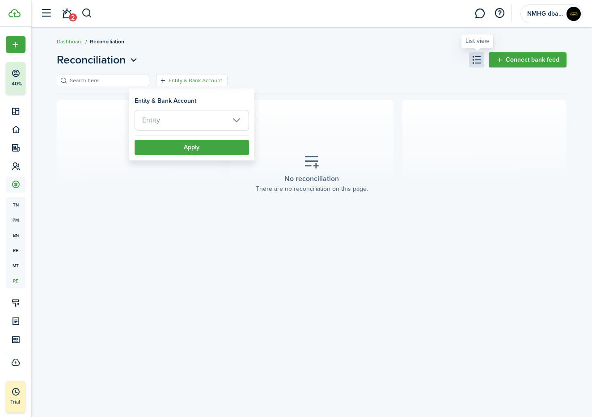
click at [476, 62] on button at bounding box center [476, 59] width 15 height 15
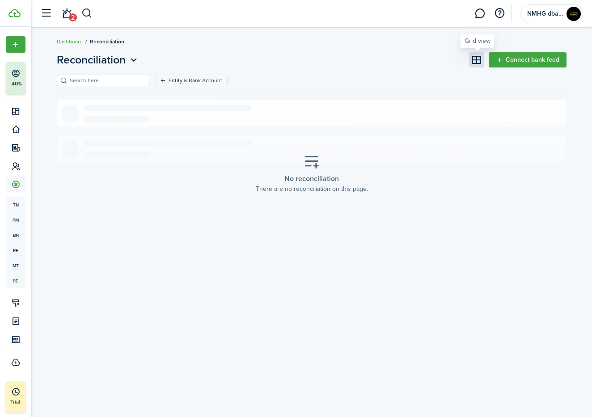
click at [476, 62] on button at bounding box center [476, 59] width 15 height 15
click at [499, 62] on button "Connect bank feed" at bounding box center [528, 59] width 78 height 15
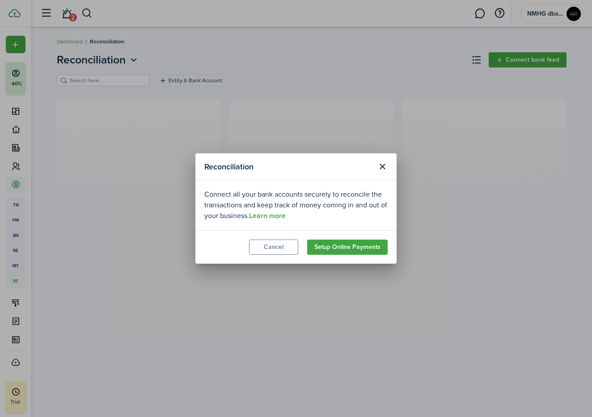
click at [283, 249] on button "Cancel" at bounding box center [273, 247] width 49 height 15
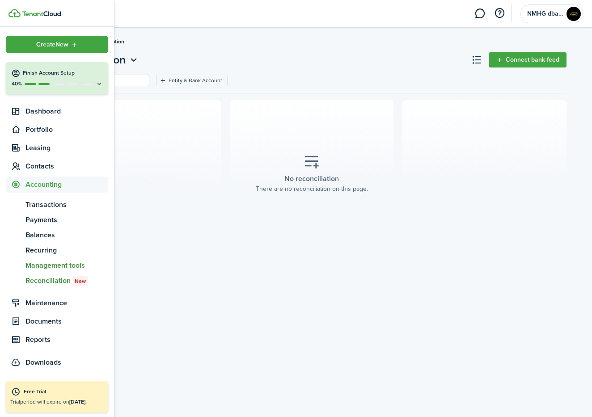
click at [46, 262] on span "Management tools" at bounding box center [67, 265] width 83 height 11
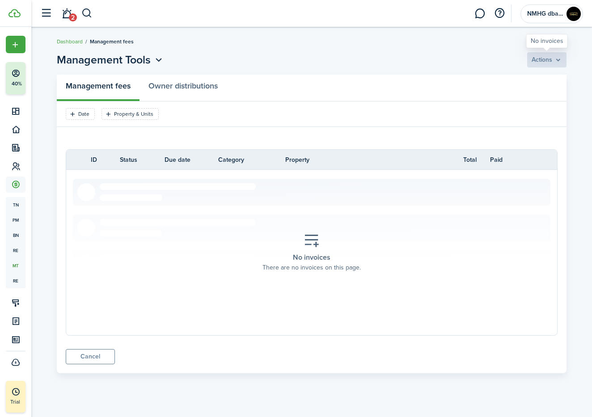
click at [560, 60] on bulk-payment-actions "Actions" at bounding box center [546, 59] width 39 height 15
click at [497, 13] on button "button" at bounding box center [499, 13] width 15 height 15
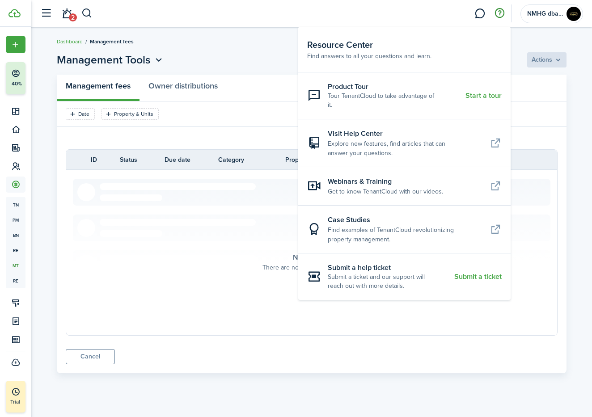
click at [491, 92] on resource-center-item-link "Start a tour" at bounding box center [484, 96] width 36 height 8
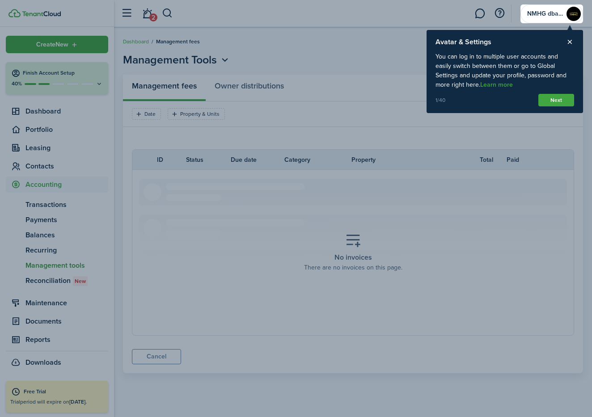
click at [555, 98] on button "Next" at bounding box center [557, 100] width 36 height 13
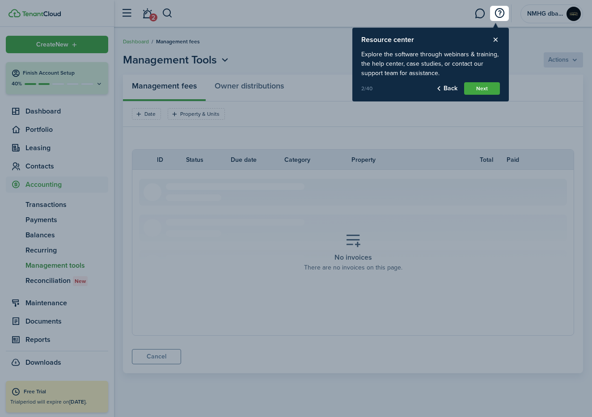
click at [481, 89] on button "Next" at bounding box center [482, 88] width 36 height 13
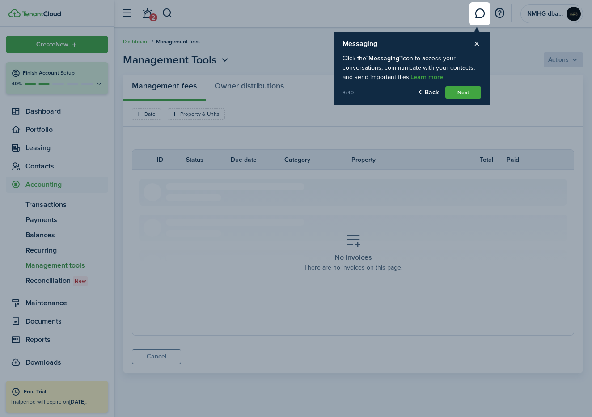
click at [472, 92] on button "Next" at bounding box center [464, 92] width 36 height 13
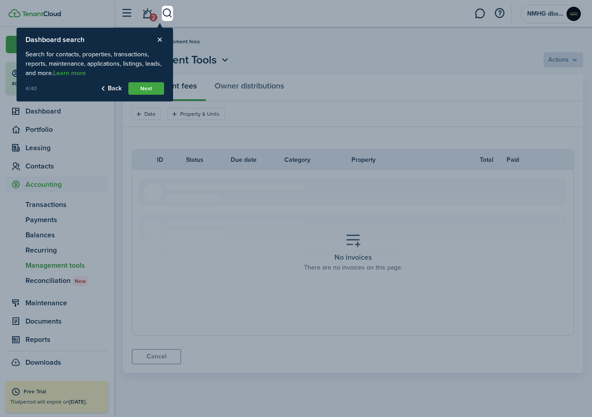
click at [151, 92] on button "Next" at bounding box center [146, 88] width 36 height 13
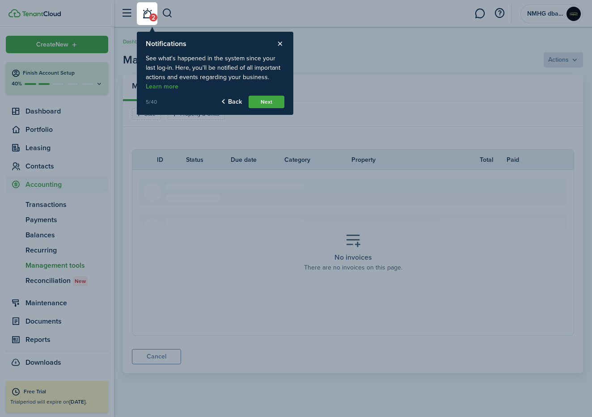
click at [275, 107] on button "Next" at bounding box center [267, 102] width 36 height 13
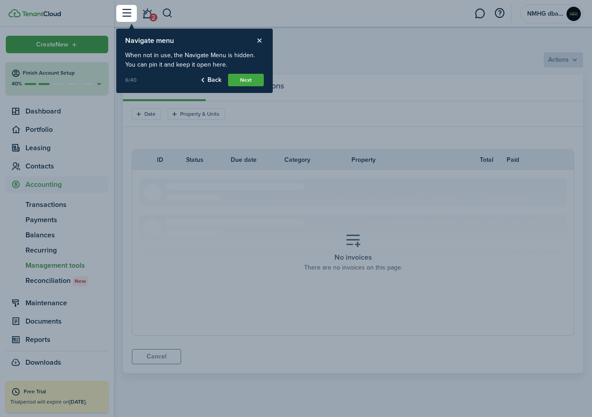
click at [255, 81] on button "Next" at bounding box center [246, 80] width 36 height 13
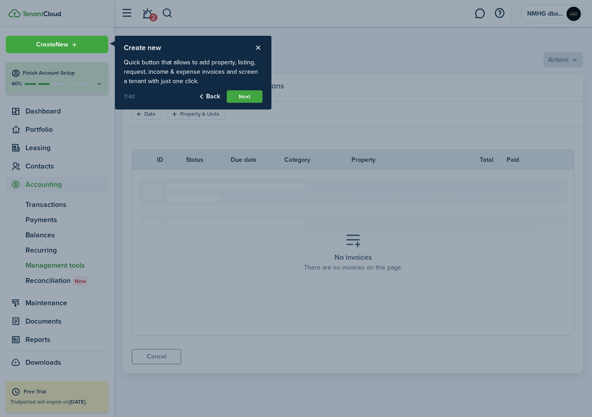
click at [170, 13] on div at bounding box center [296, 208] width 592 height 417
click at [263, 50] on div "Create new Quick button that allows to add property, listing, request, income &…" at bounding box center [193, 73] width 157 height 74
click at [259, 47] on button "Close product tour" at bounding box center [258, 48] width 9 height 8
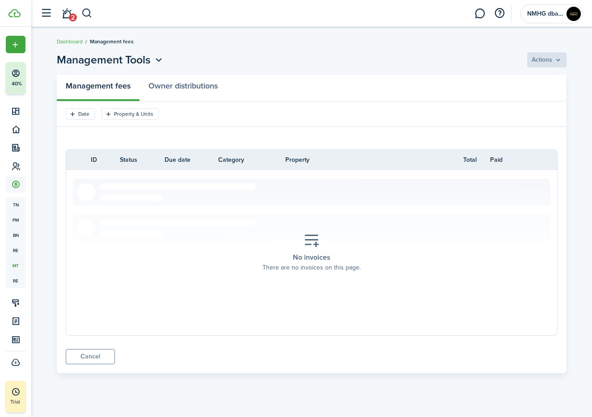
click at [94, 14] on header-wrapper "2 NMHG dba NM Homegirls Team" at bounding box center [310, 13] width 548 height 27
click at [88, 15] on button "button" at bounding box center [86, 13] width 11 height 15
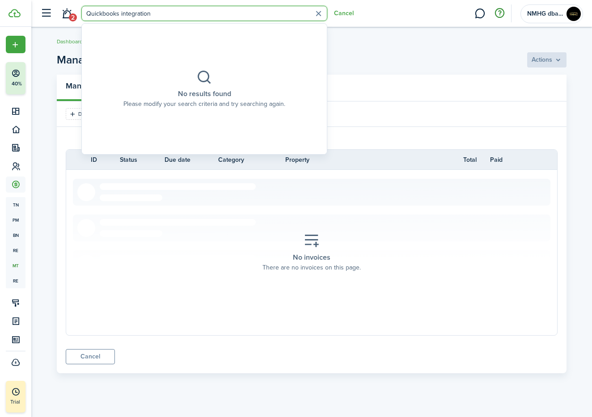
type input "Quickbooks integration"
click at [507, 14] on button "button" at bounding box center [499, 13] width 15 height 15
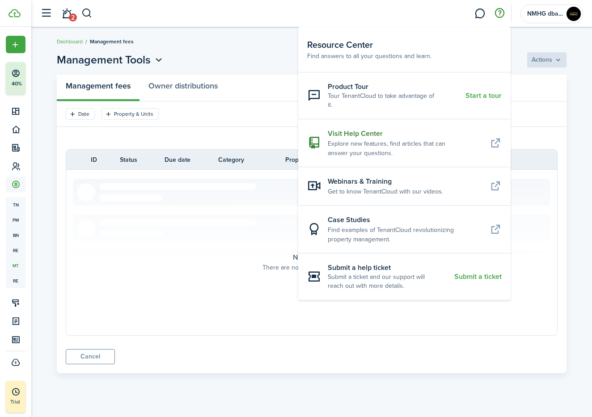
click at [380, 128] on resource-center-item-title "Visit Help Center" at bounding box center [405, 133] width 155 height 11
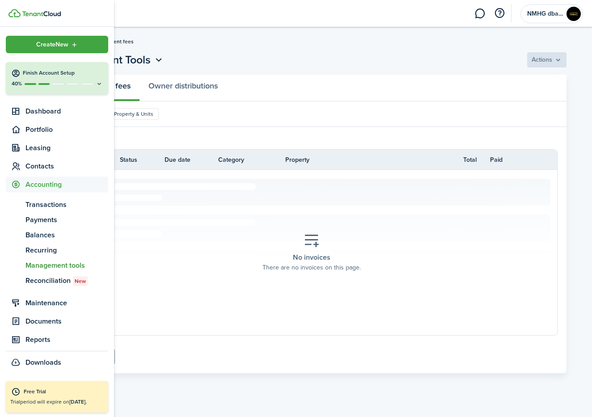
click at [36, 17] on link at bounding box center [62, 13] width 106 height 9
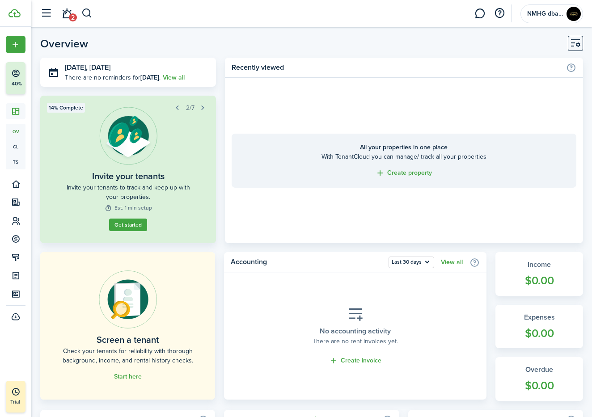
click at [380, 64] on home-widget-title "Recently viewed" at bounding box center [397, 67] width 330 height 11
click at [44, 15] on button "button" at bounding box center [46, 13] width 17 height 17
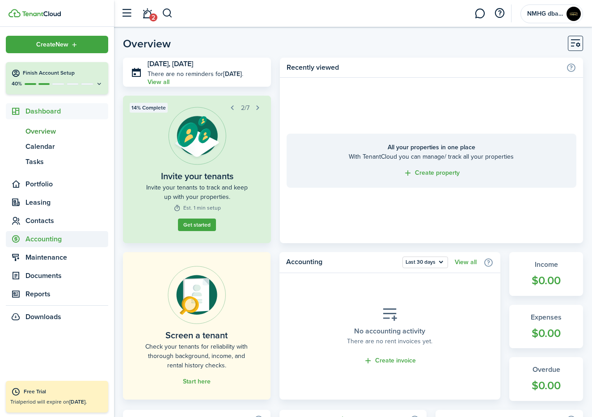
click at [47, 238] on span "Accounting" at bounding box center [67, 239] width 83 height 11
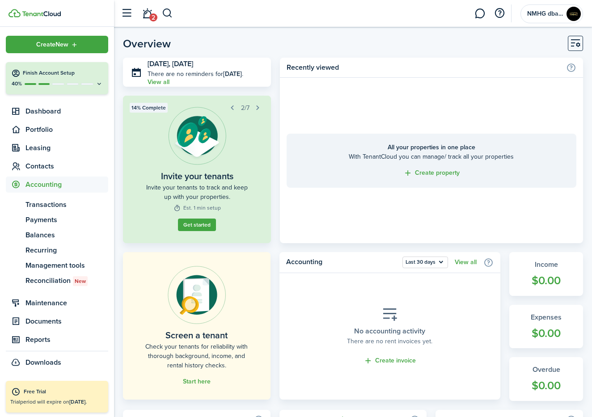
scroll to position [34, 0]
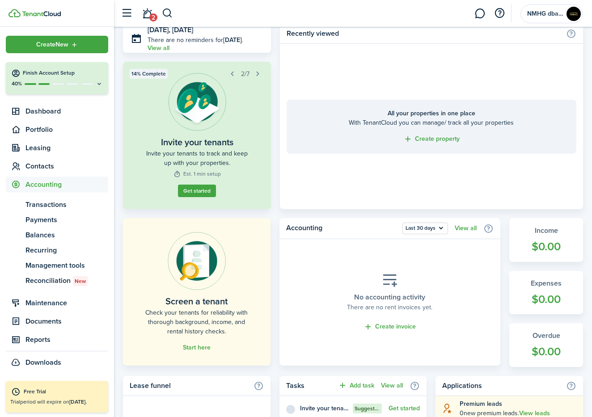
click at [49, 12] on img at bounding box center [41, 13] width 39 height 5
click at [167, 11] on button "button" at bounding box center [167, 13] width 11 height 15
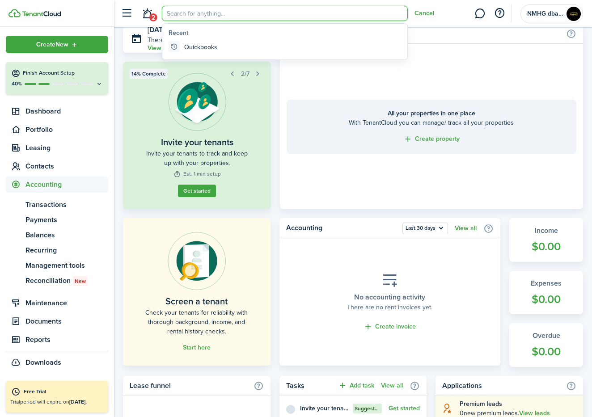
scroll to position [0, 0]
type input "settings"
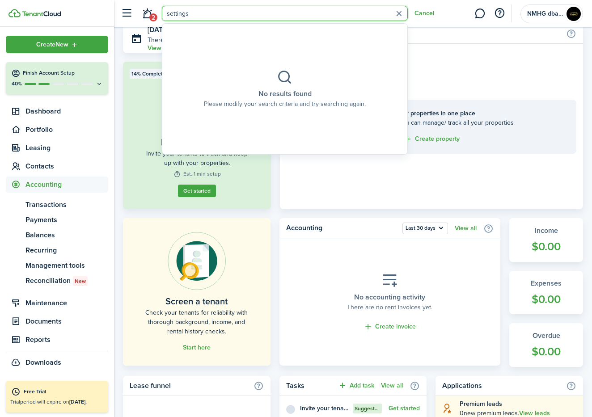
click at [51, 12] on img at bounding box center [41, 13] width 39 height 5
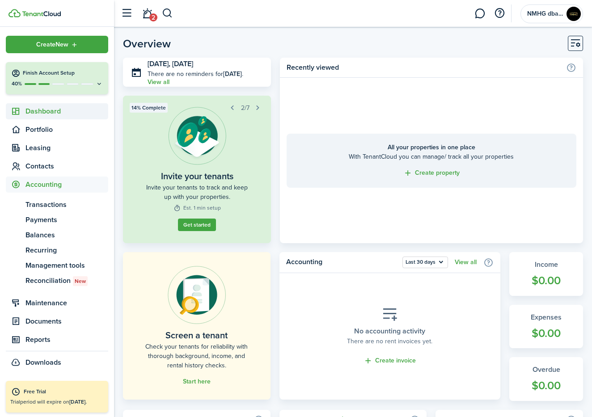
click at [55, 107] on span "Dashboard" at bounding box center [67, 111] width 83 height 11
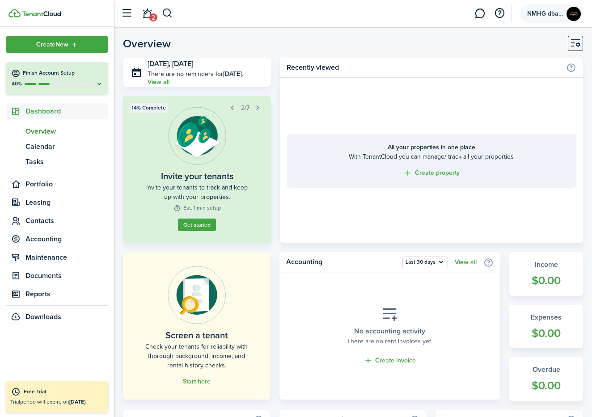
click at [544, 18] on account-user-avatar "NMHG dba NM Homegirls Team" at bounding box center [552, 13] width 63 height 19
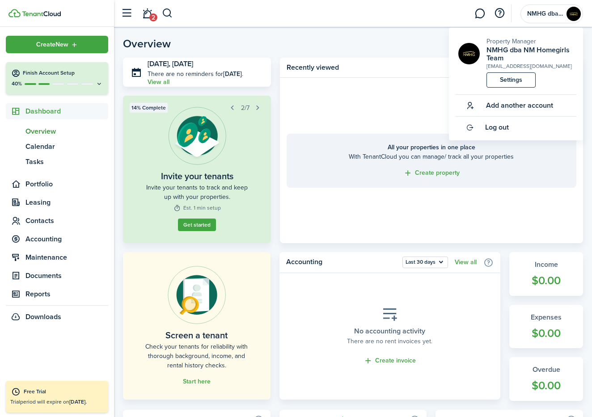
click at [515, 77] on link "Settings" at bounding box center [511, 79] width 49 height 15
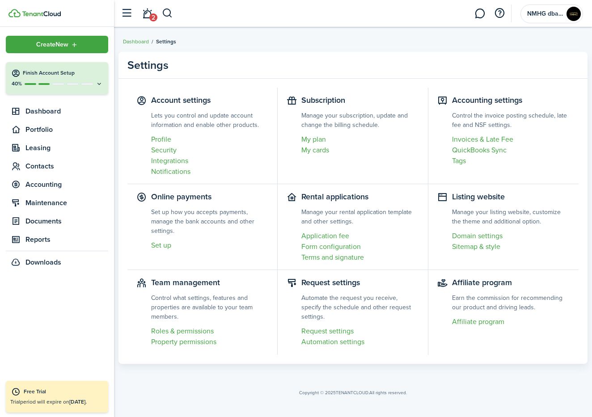
click at [480, 150] on link "QuickBooks Sync" at bounding box center [511, 150] width 118 height 11
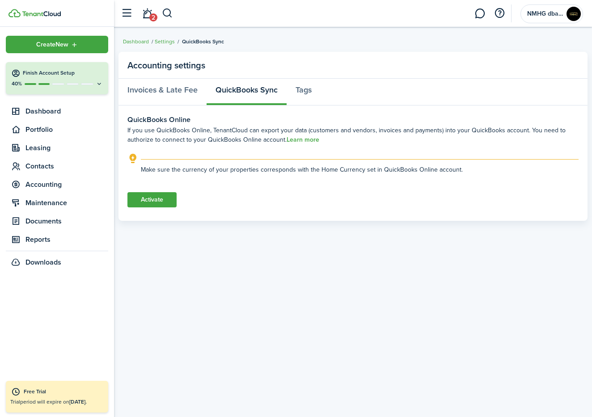
click at [155, 200] on button "Activate" at bounding box center [152, 199] width 49 height 15
